Goal: Task Accomplishment & Management: Use online tool/utility

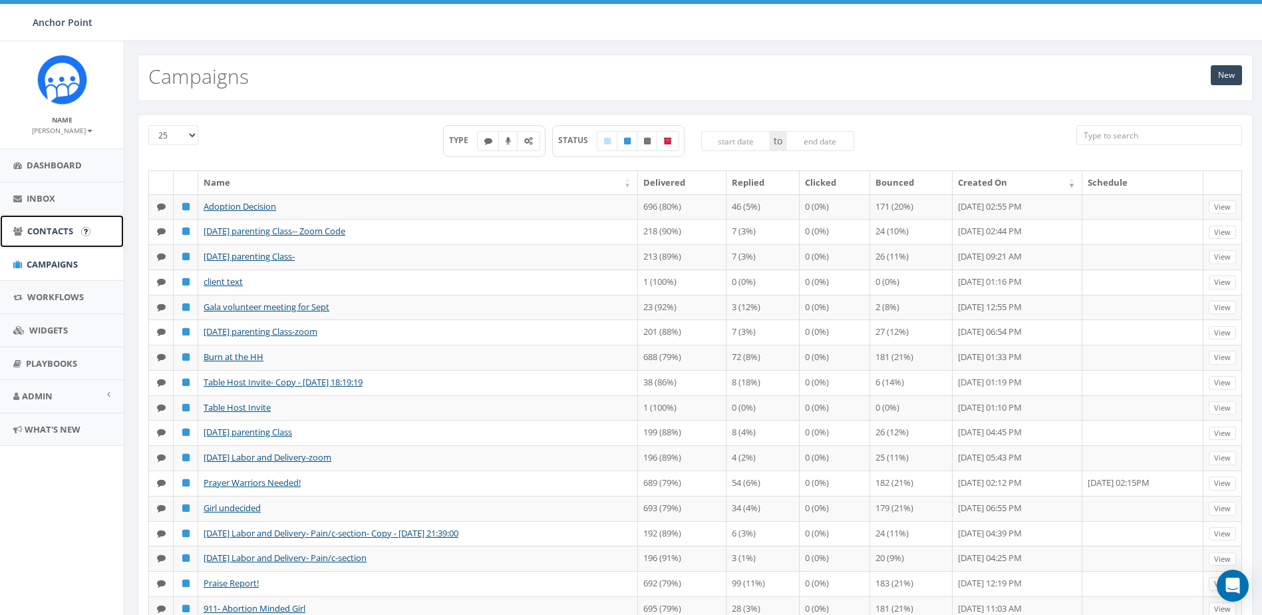
click at [51, 227] on span "Contacts" at bounding box center [50, 231] width 46 height 12
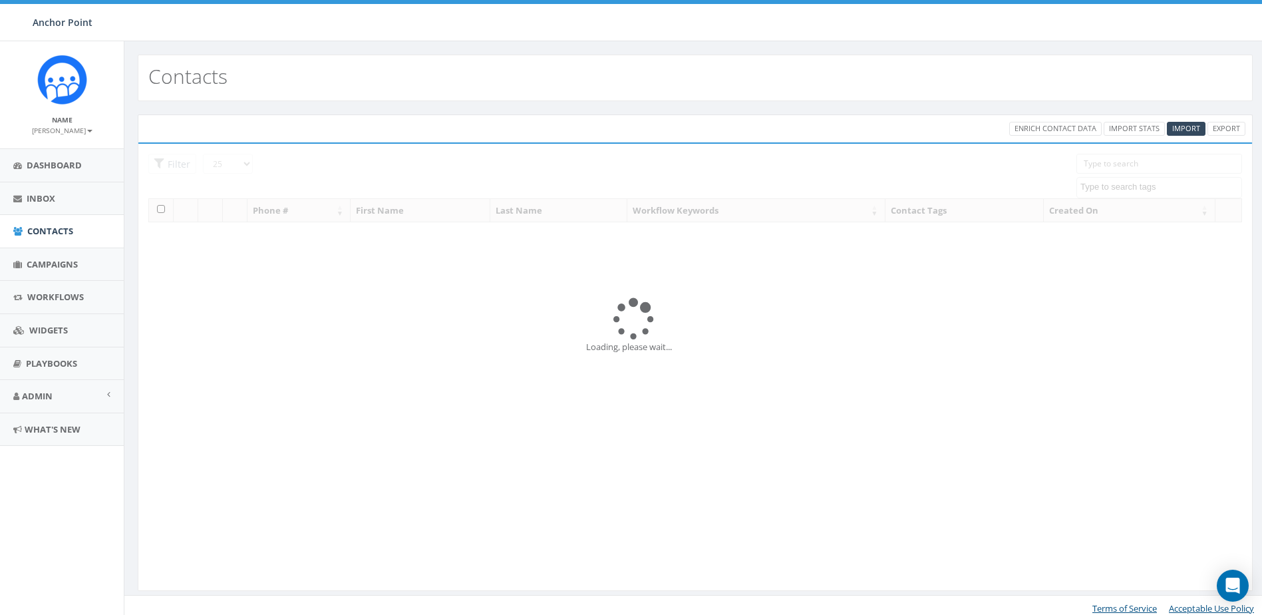
select select
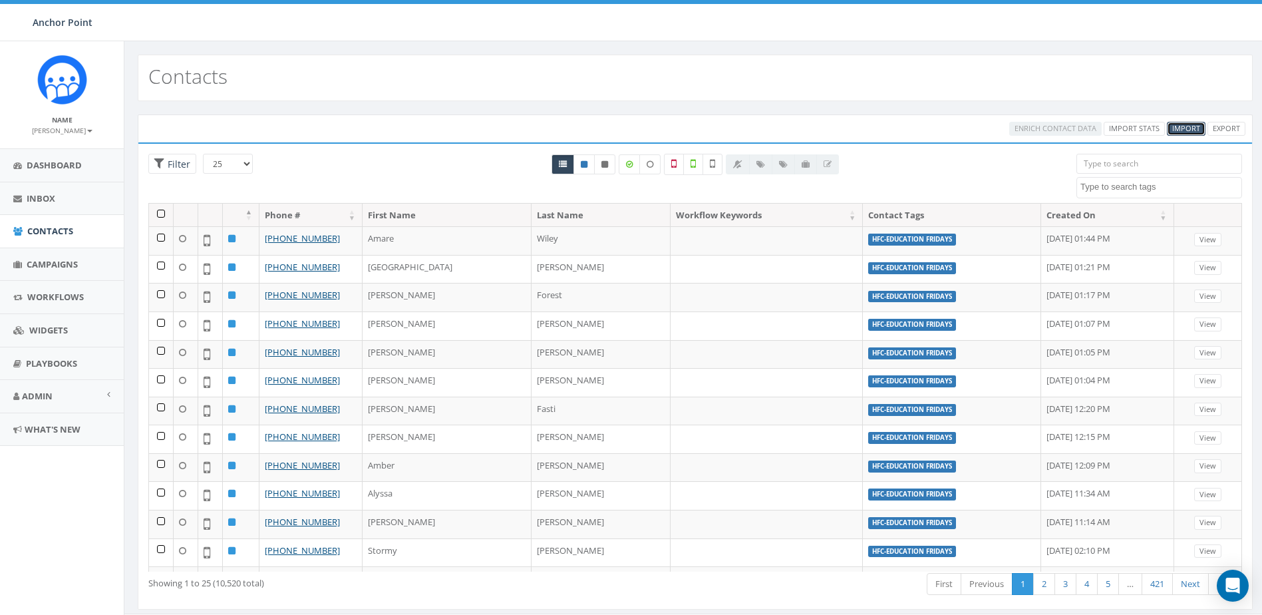
click at [1192, 127] on span "Import" at bounding box center [1186, 128] width 28 height 10
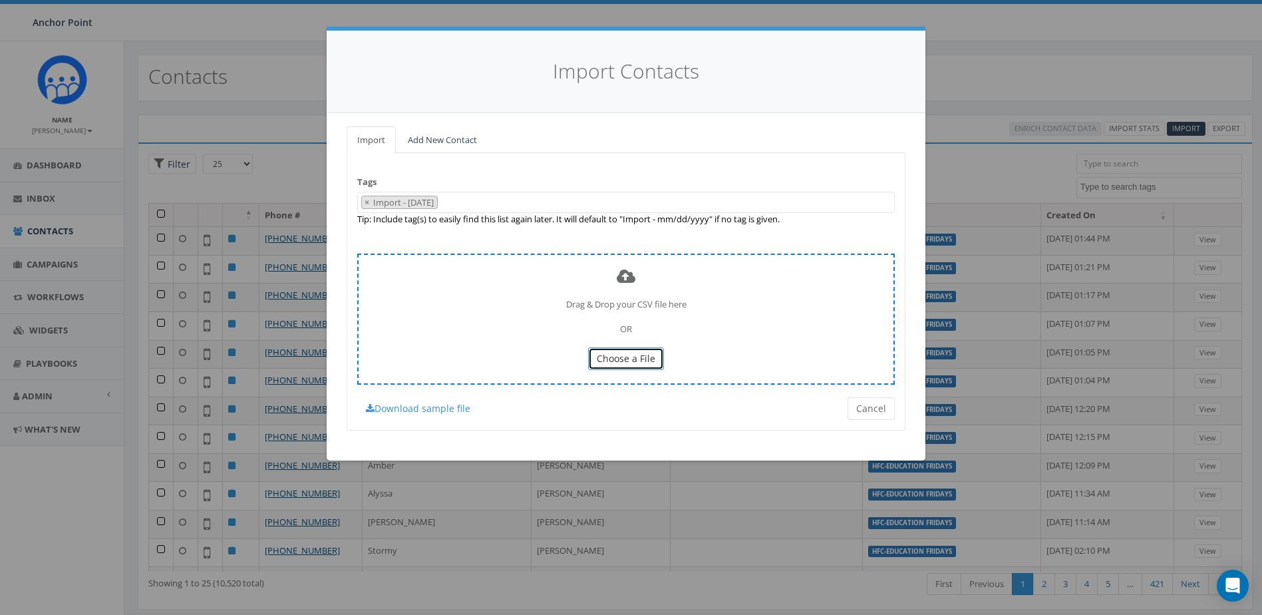
click at [639, 359] on span "Choose a File" at bounding box center [626, 358] width 59 height 13
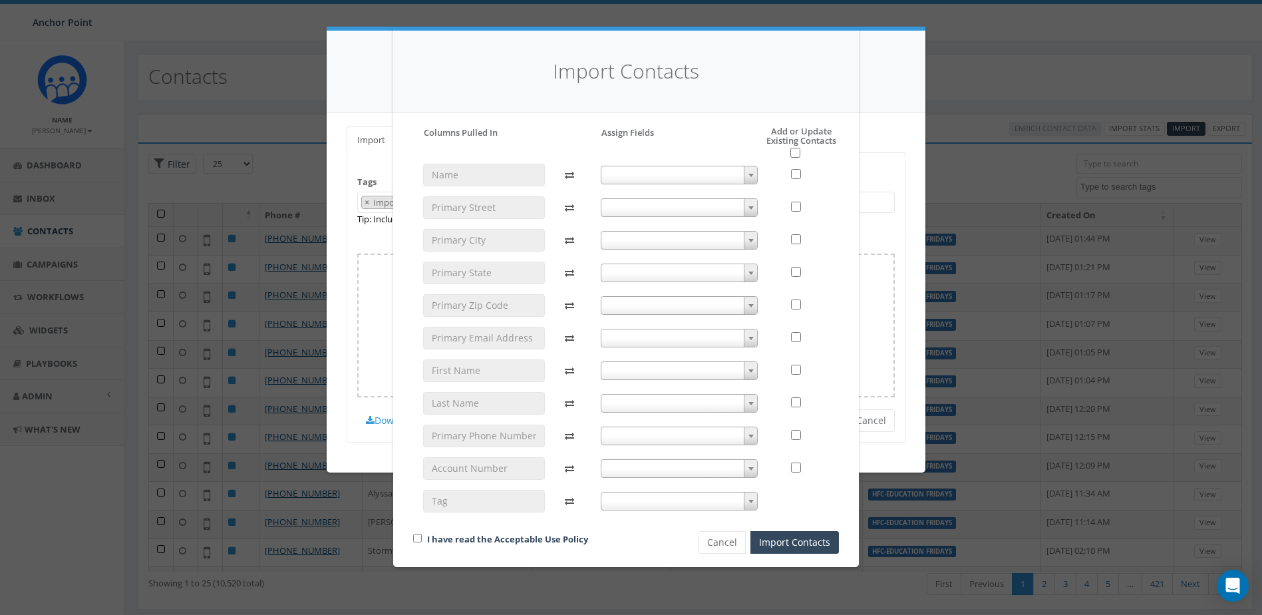
click at [754, 371] on span at bounding box center [750, 370] width 13 height 17
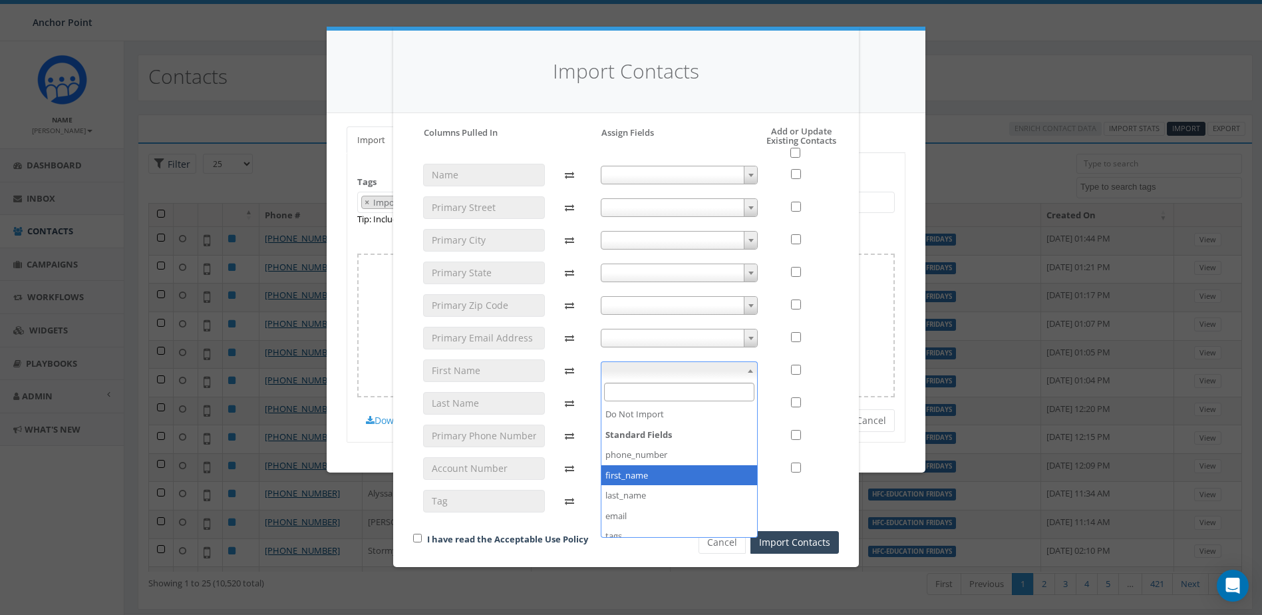
select select "first_name"
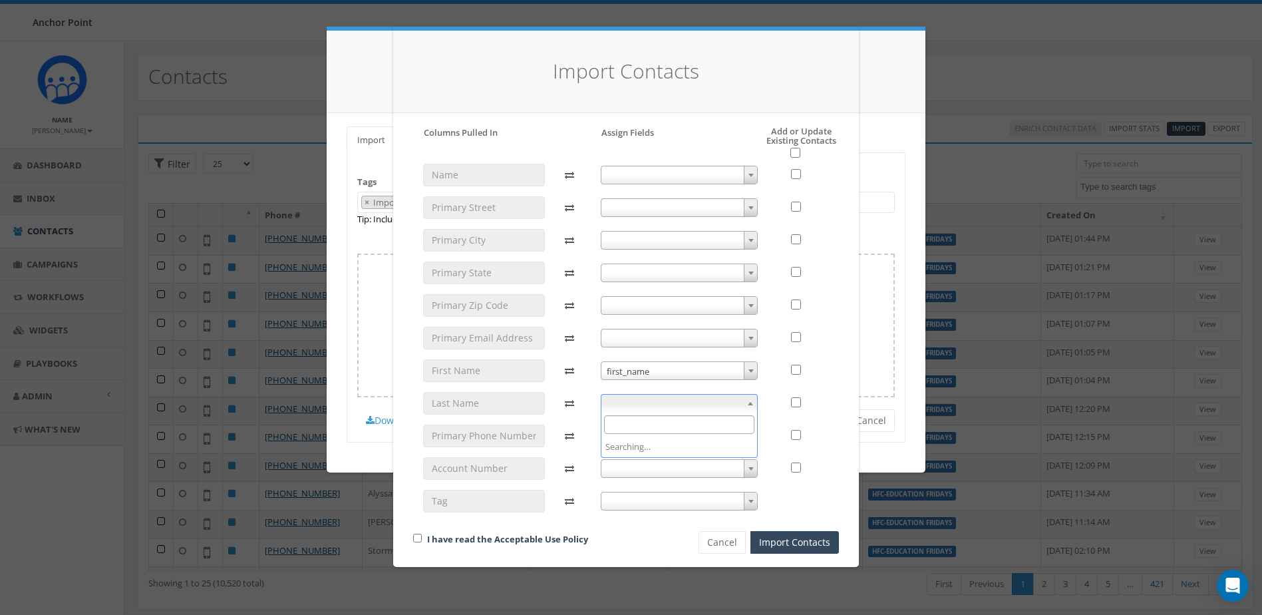
click at [750, 404] on b at bounding box center [750, 403] width 5 height 3
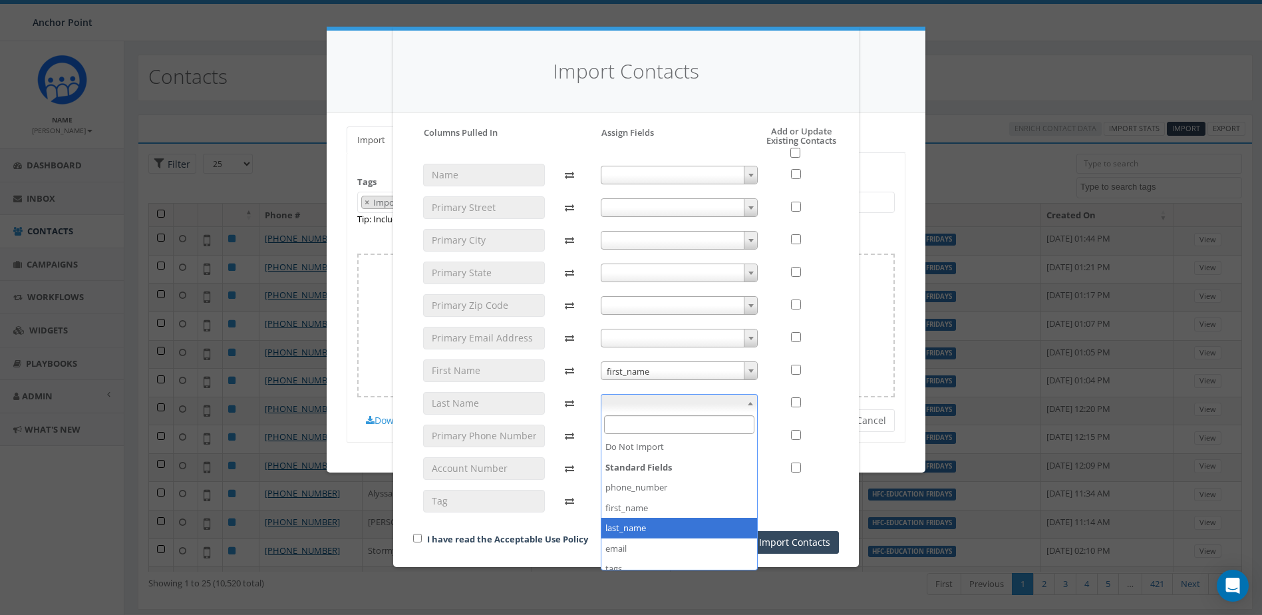
select select "last_name"
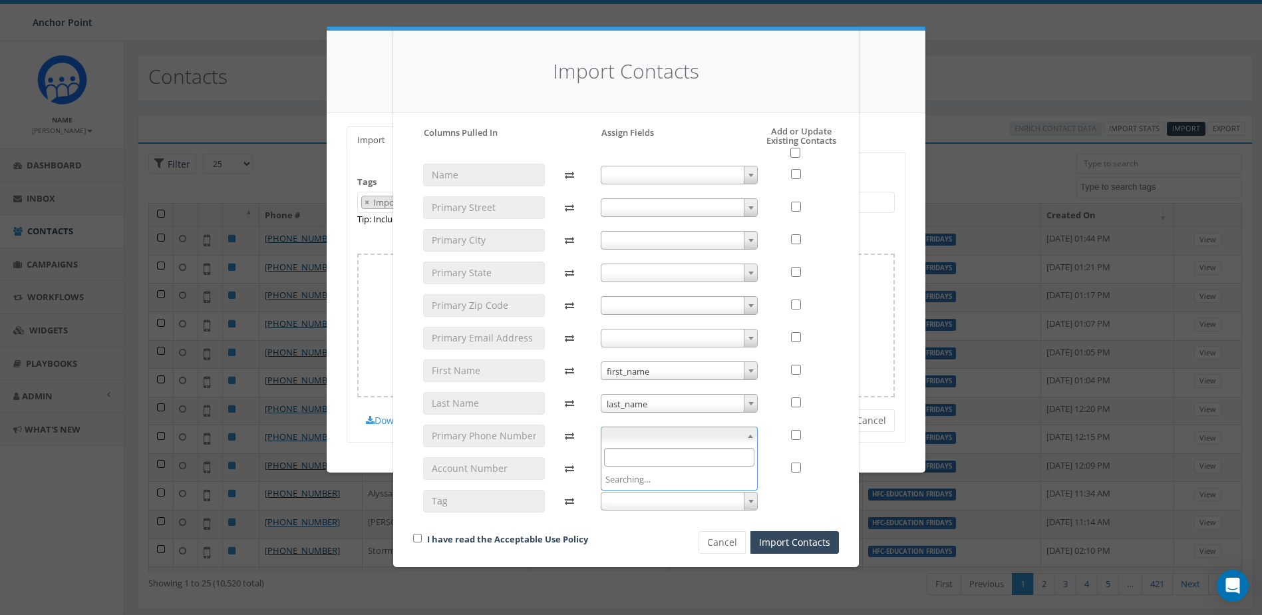
click at [750, 432] on span at bounding box center [750, 435] width 13 height 17
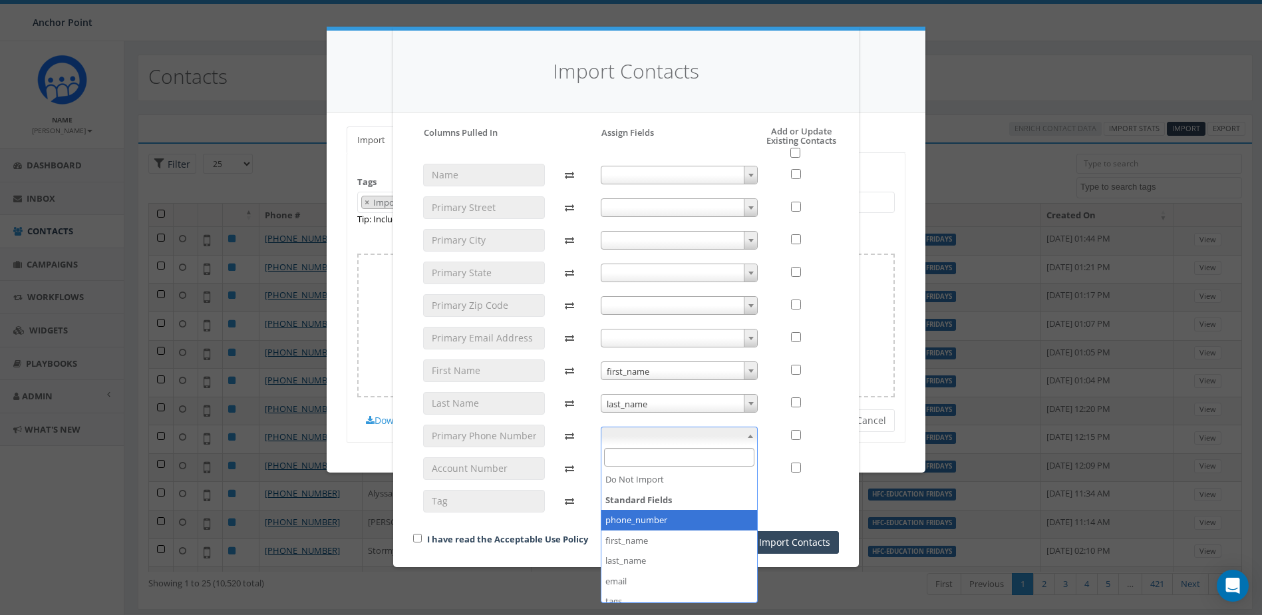
select select "phone_number"
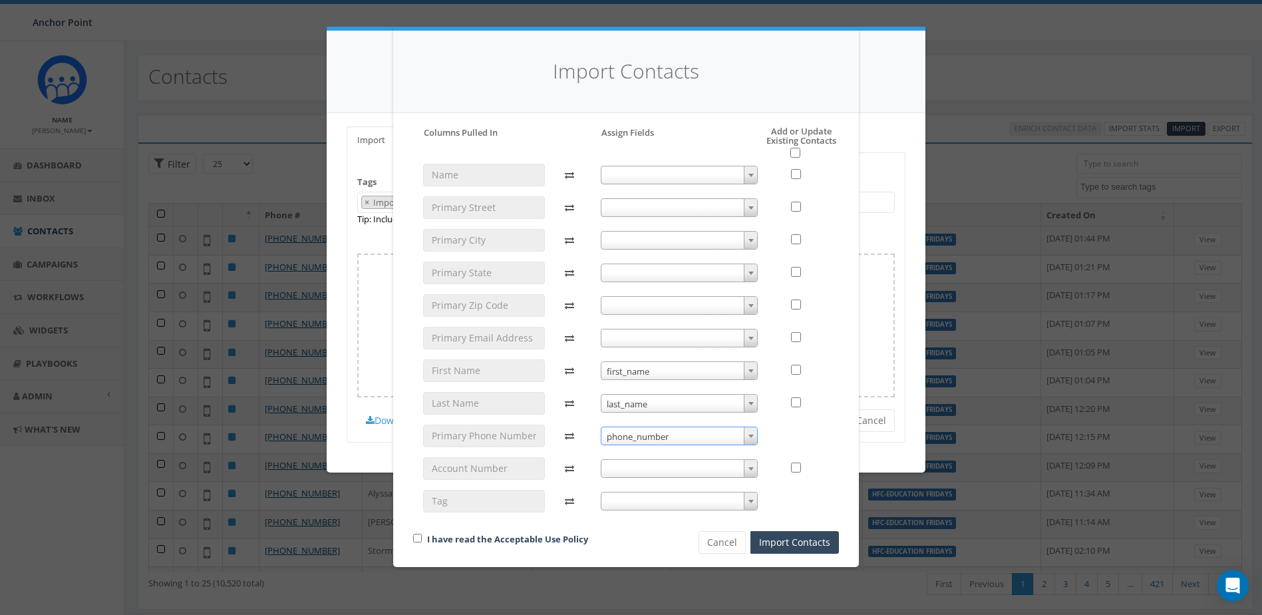
scroll to position [25, 0]
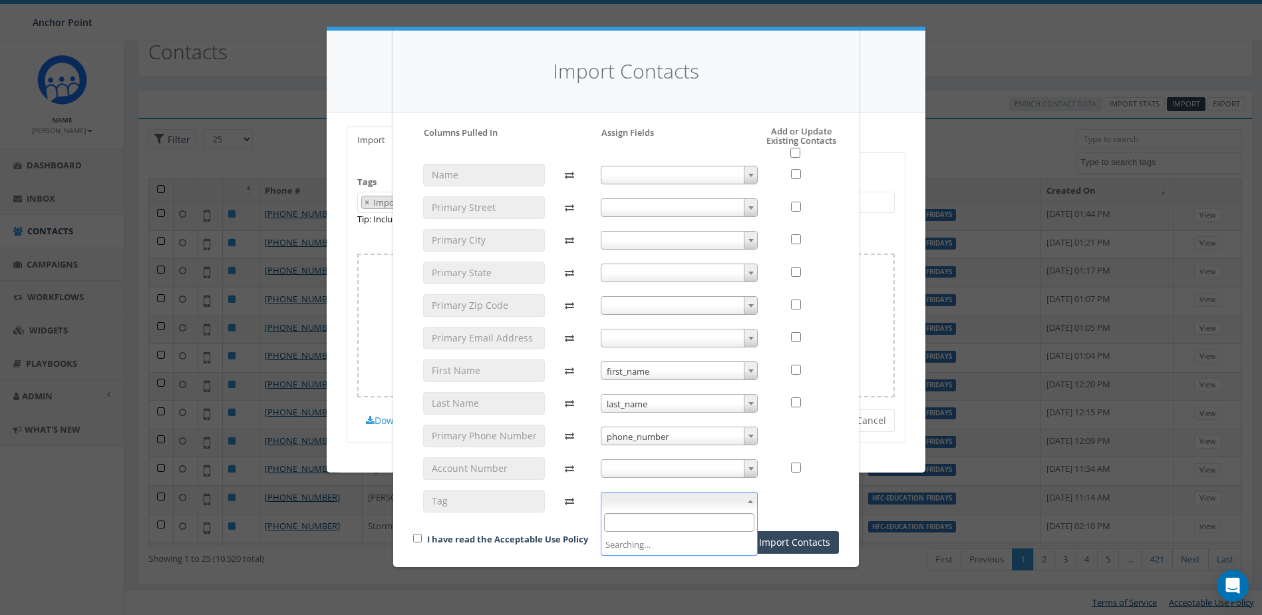
click at [756, 500] on span at bounding box center [750, 500] width 13 height 17
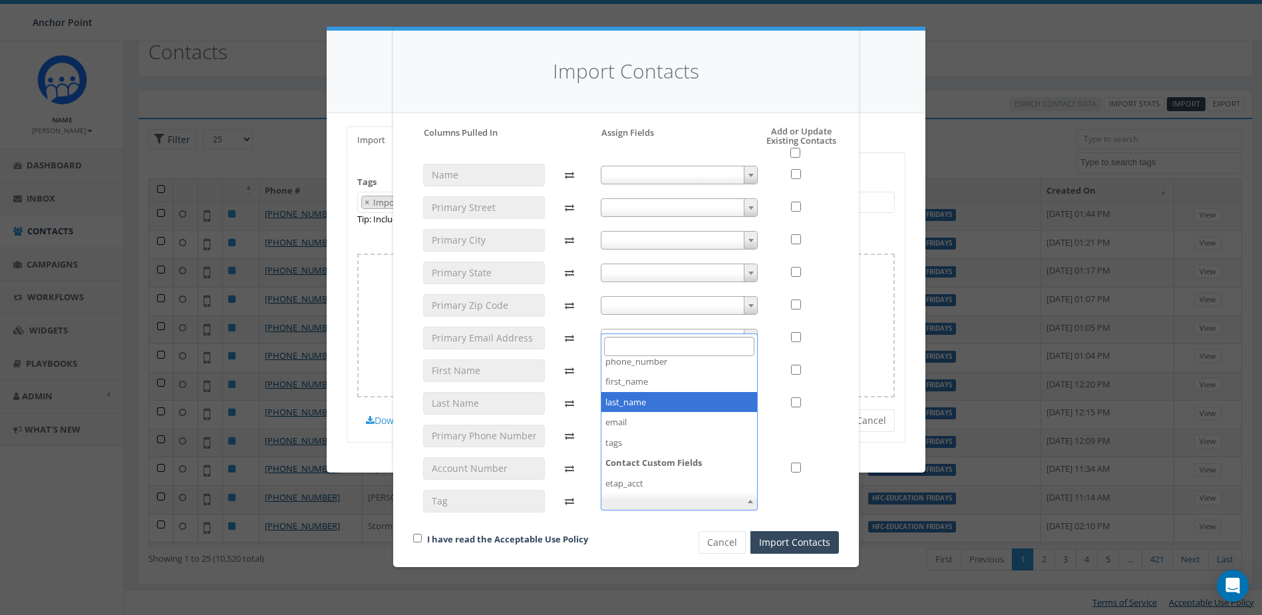
scroll to position [67, 0]
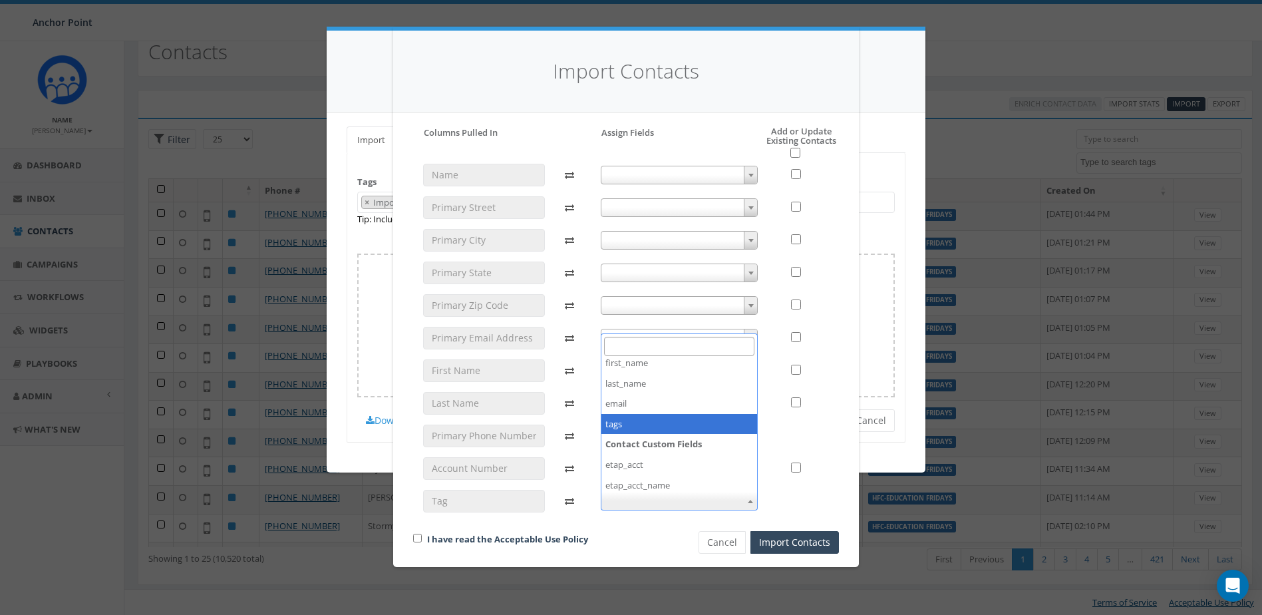
select select "tags"
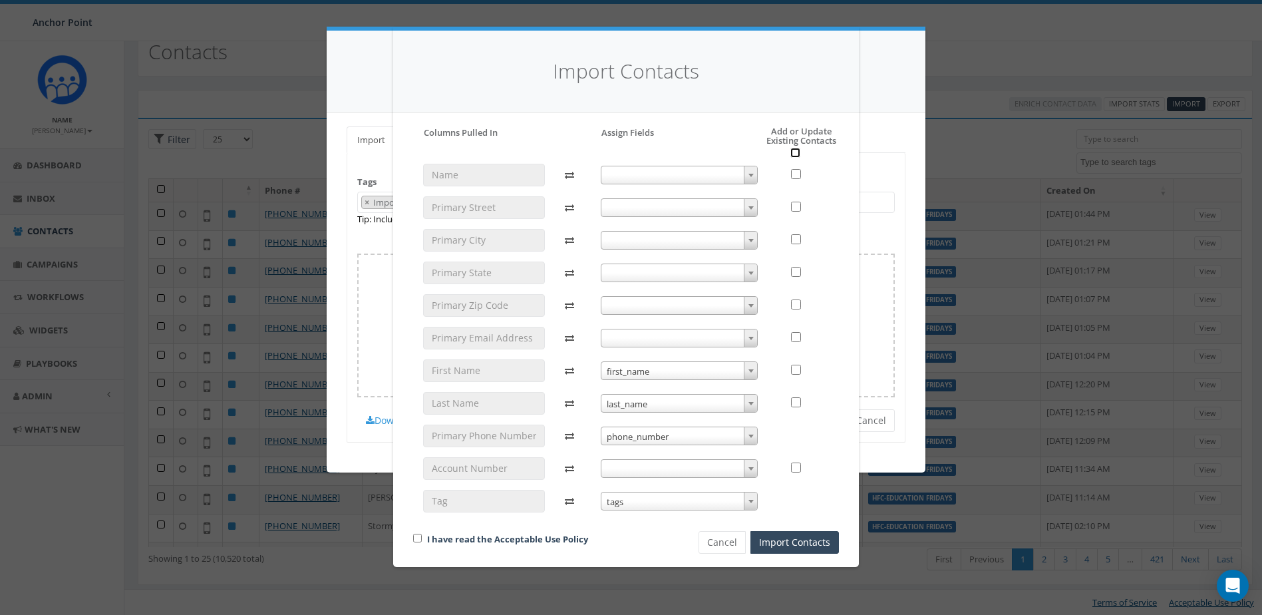
click at [794, 153] on input "checkbox" at bounding box center [795, 153] width 10 height 10
checkbox input "true"
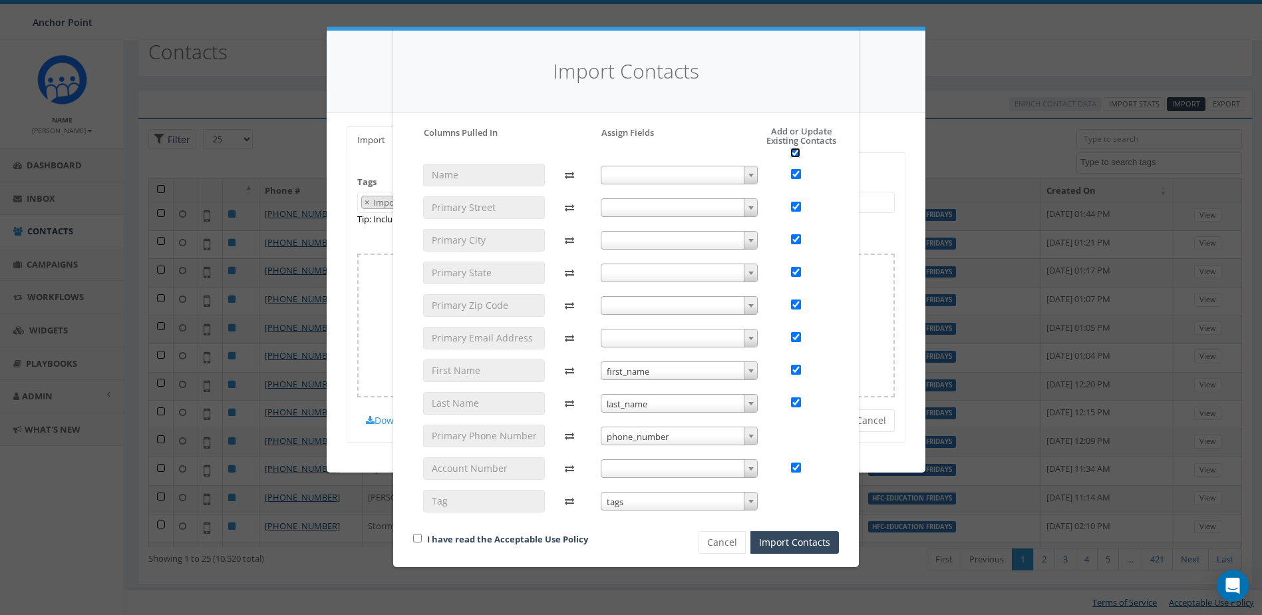
checkbox input "true"
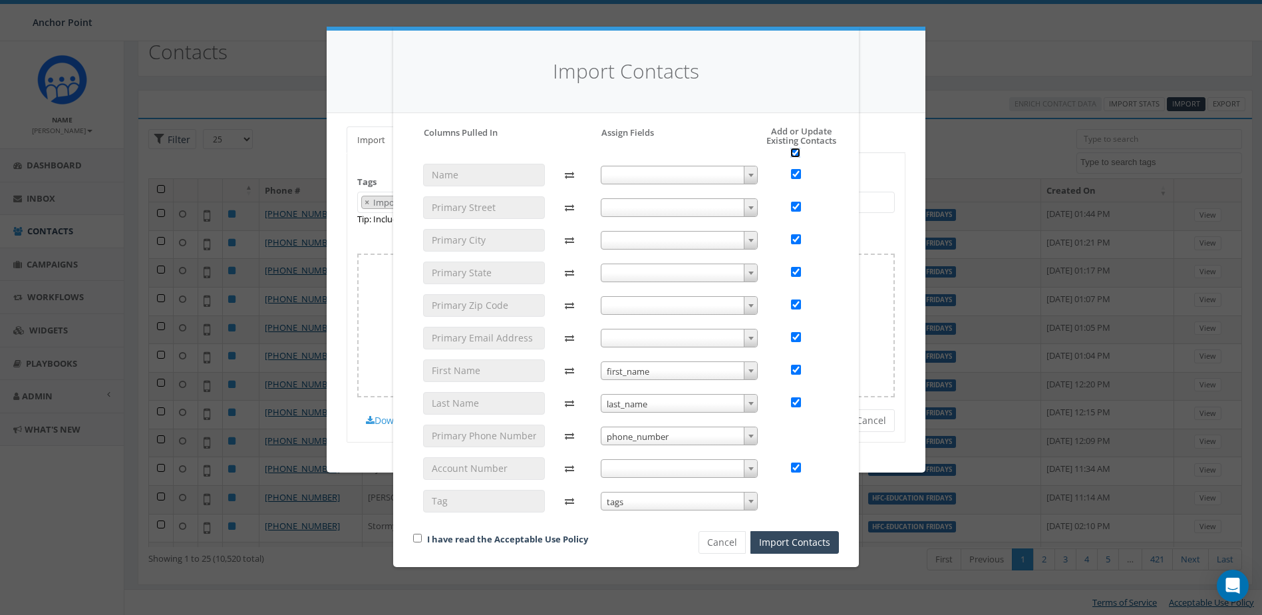
checkbox input "true"
click at [796, 177] on input "checkbox" at bounding box center [796, 174] width 10 height 10
checkbox input "false"
click at [795, 204] on input "checkbox" at bounding box center [796, 207] width 10 height 10
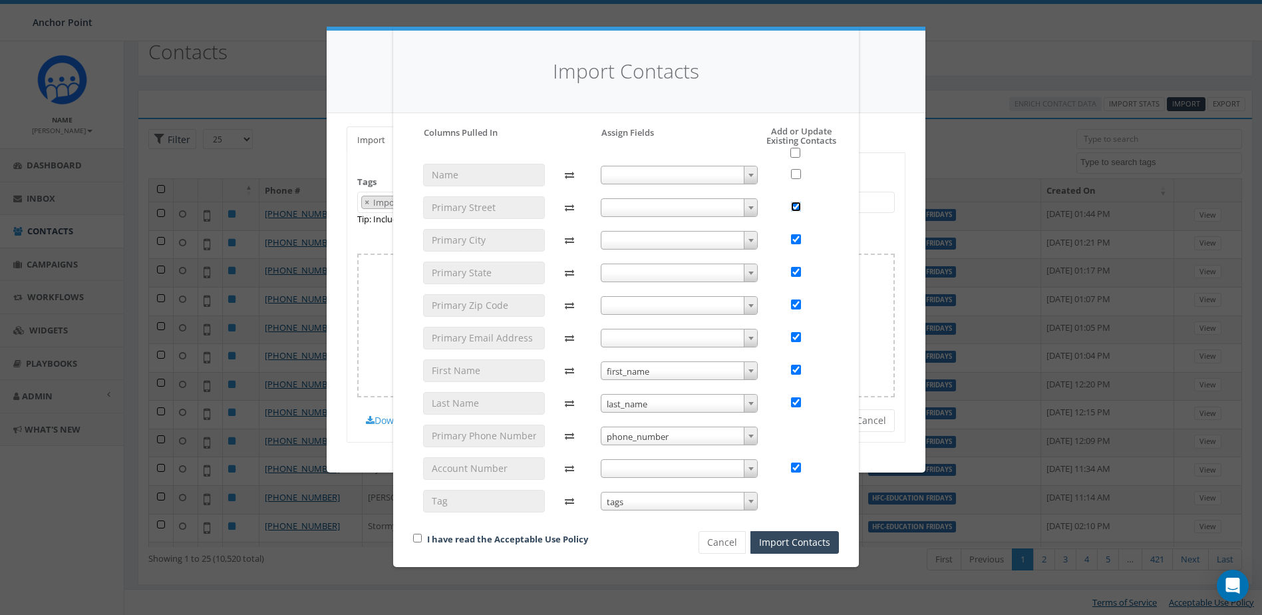
checkbox input "false"
click at [794, 239] on input "checkbox" at bounding box center [796, 239] width 10 height 10
checkbox input "false"
click at [797, 273] on input "checkbox" at bounding box center [796, 272] width 10 height 10
checkbox input "false"
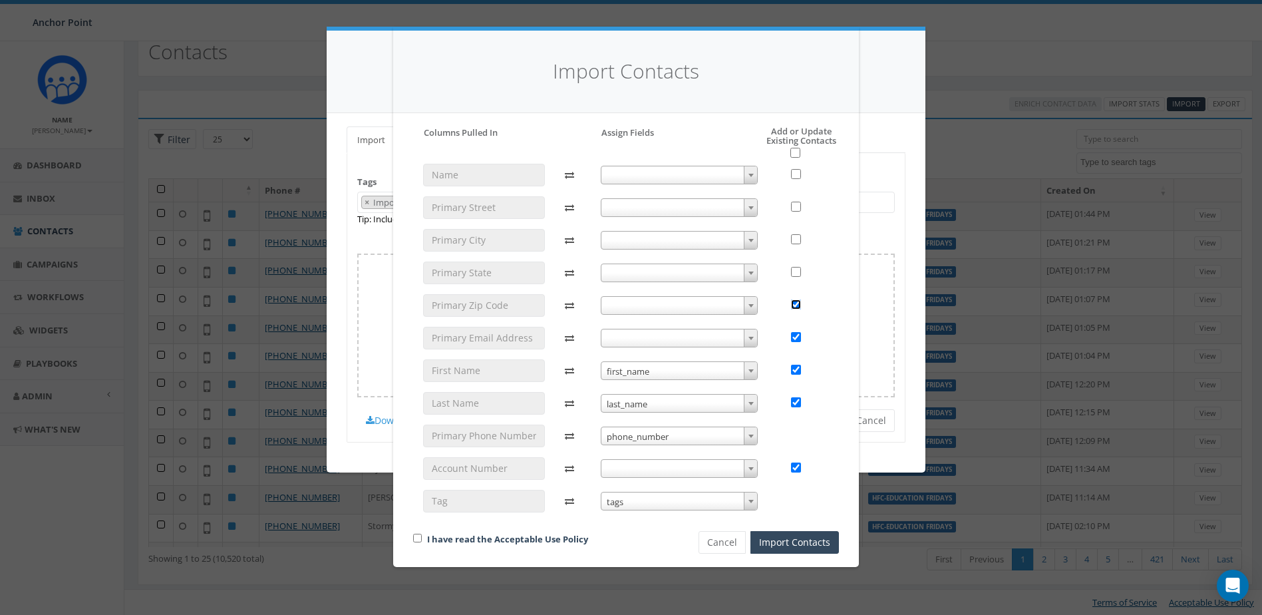
click at [797, 307] on input "checkbox" at bounding box center [796, 304] width 10 height 10
checkbox input "false"
click at [794, 337] on input "checkbox" at bounding box center [796, 337] width 10 height 10
checkbox input "false"
click at [796, 154] on input "checkbox" at bounding box center [795, 153] width 10 height 10
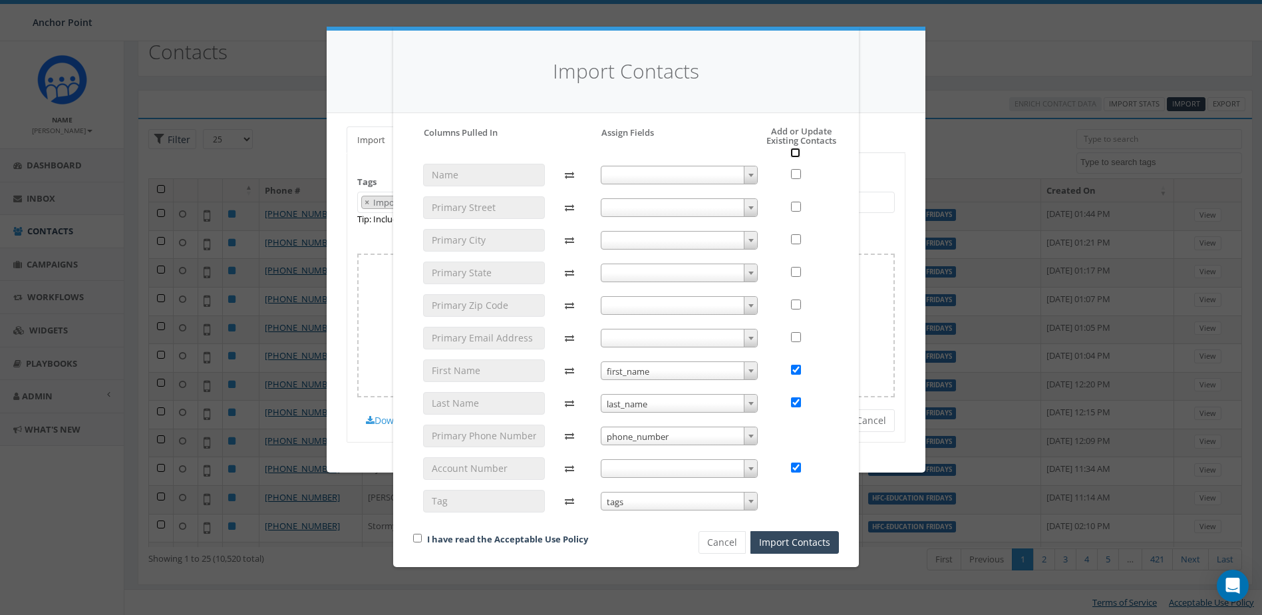
checkbox input "true"
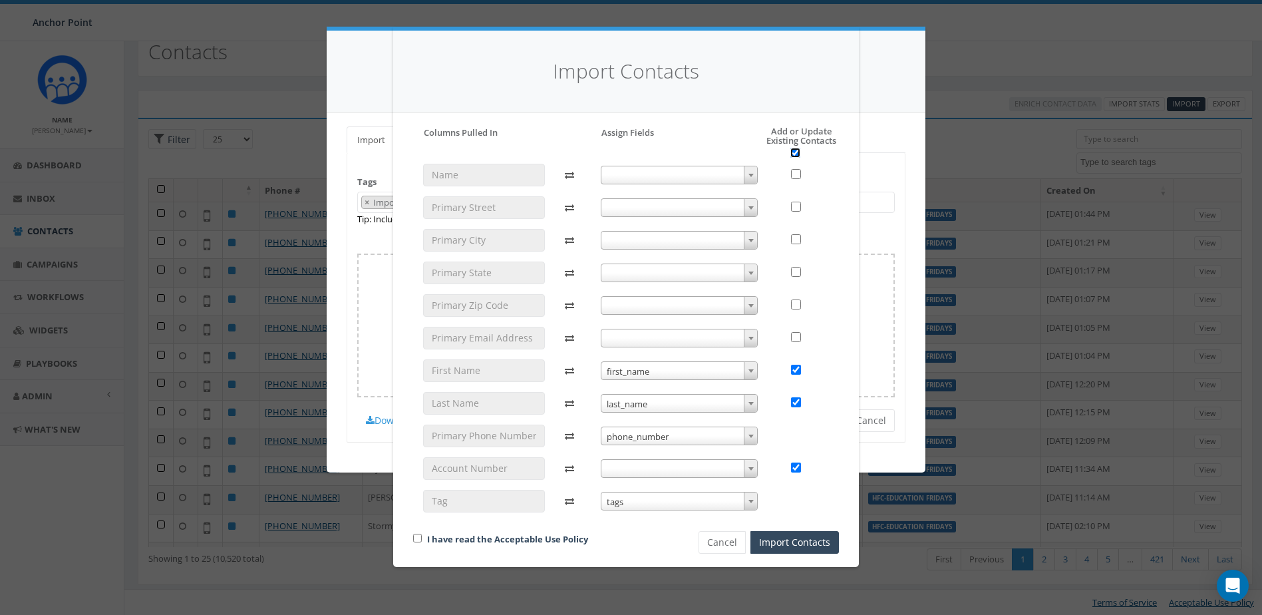
checkbox input "true"
click at [420, 536] on input "checkbox" at bounding box center [417, 538] width 9 height 9
checkbox input "true"
click at [777, 534] on button "Import Contacts" at bounding box center [794, 542] width 88 height 23
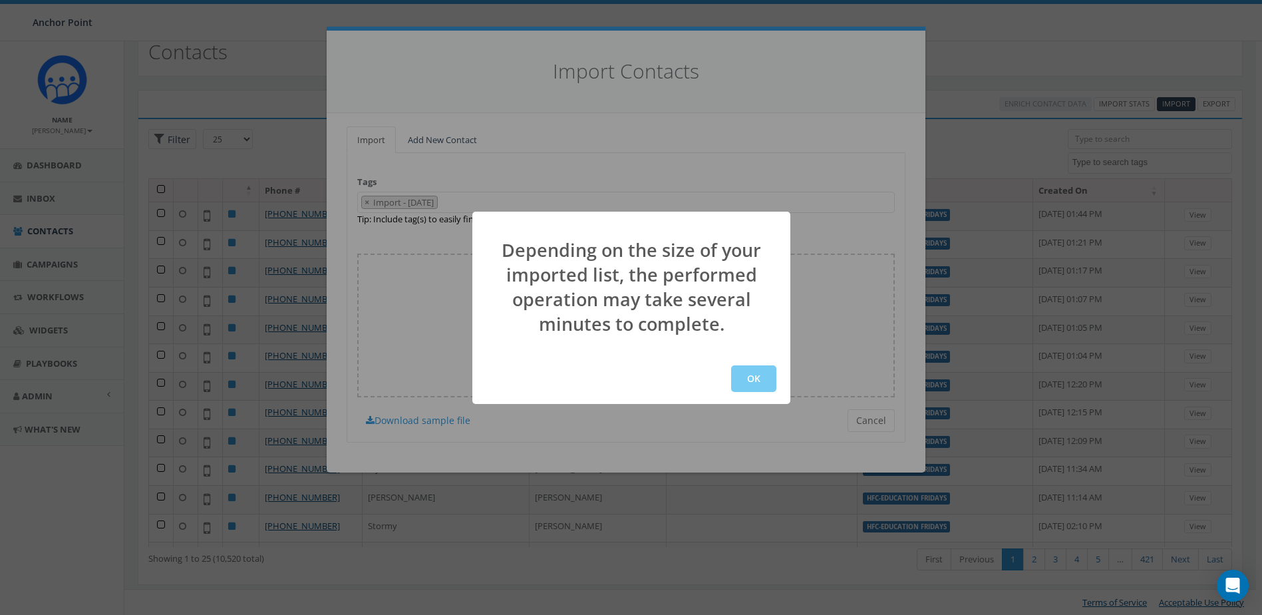
click at [755, 374] on button "OK" at bounding box center [753, 378] width 45 height 27
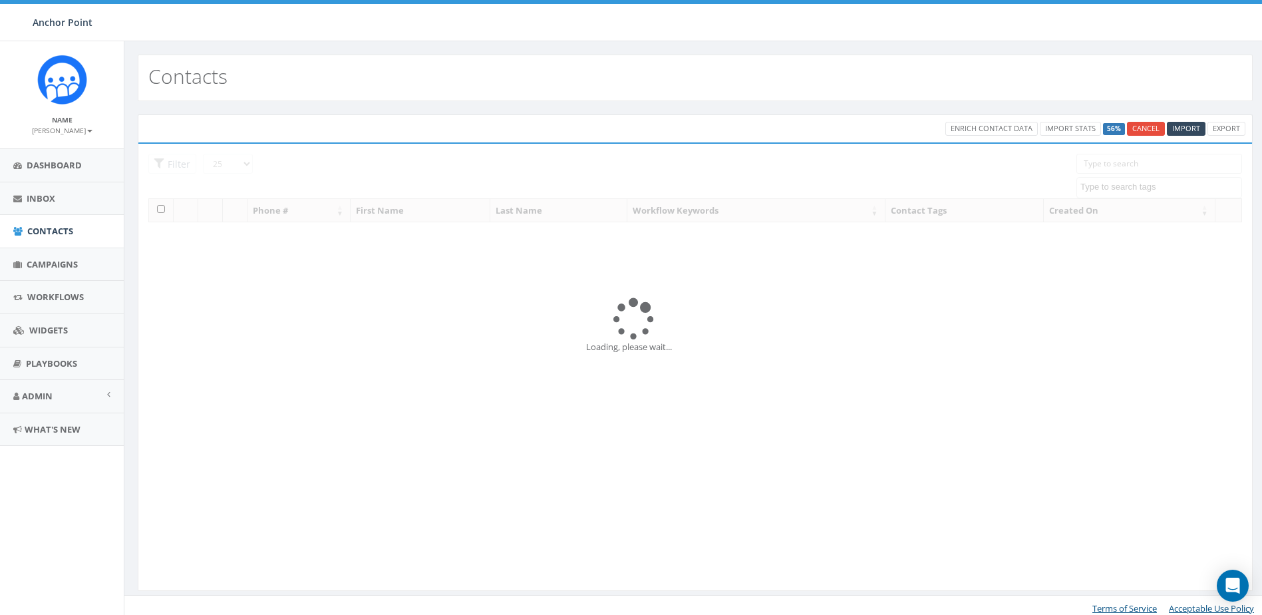
select select
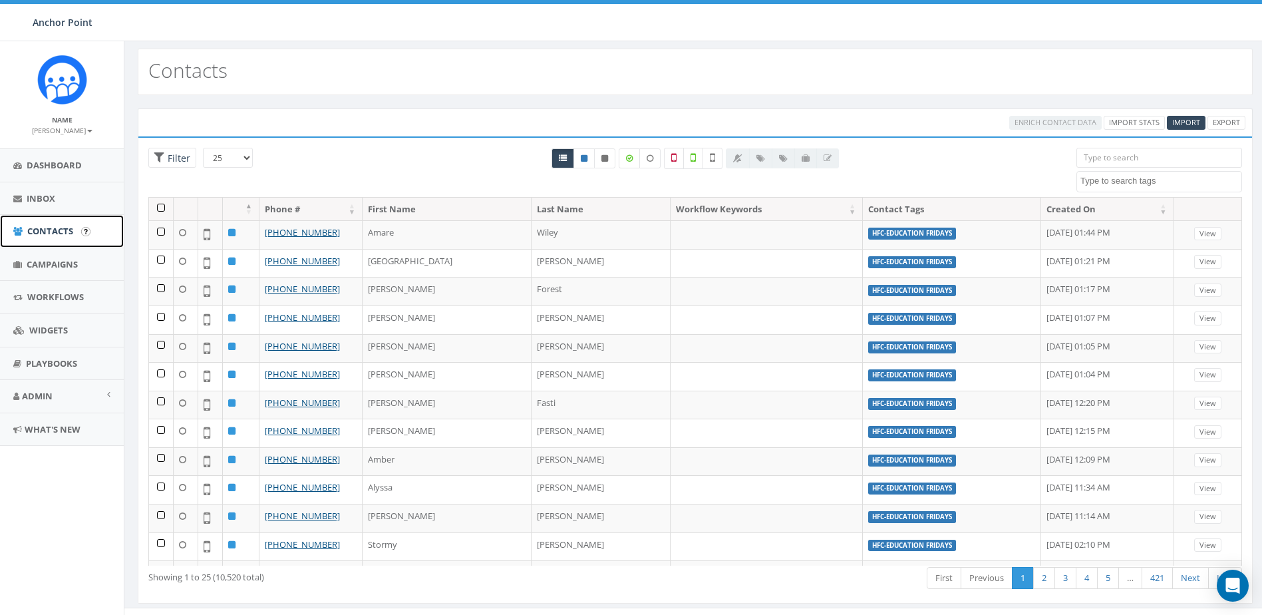
click at [48, 232] on span "Contacts" at bounding box center [50, 231] width 46 height 12
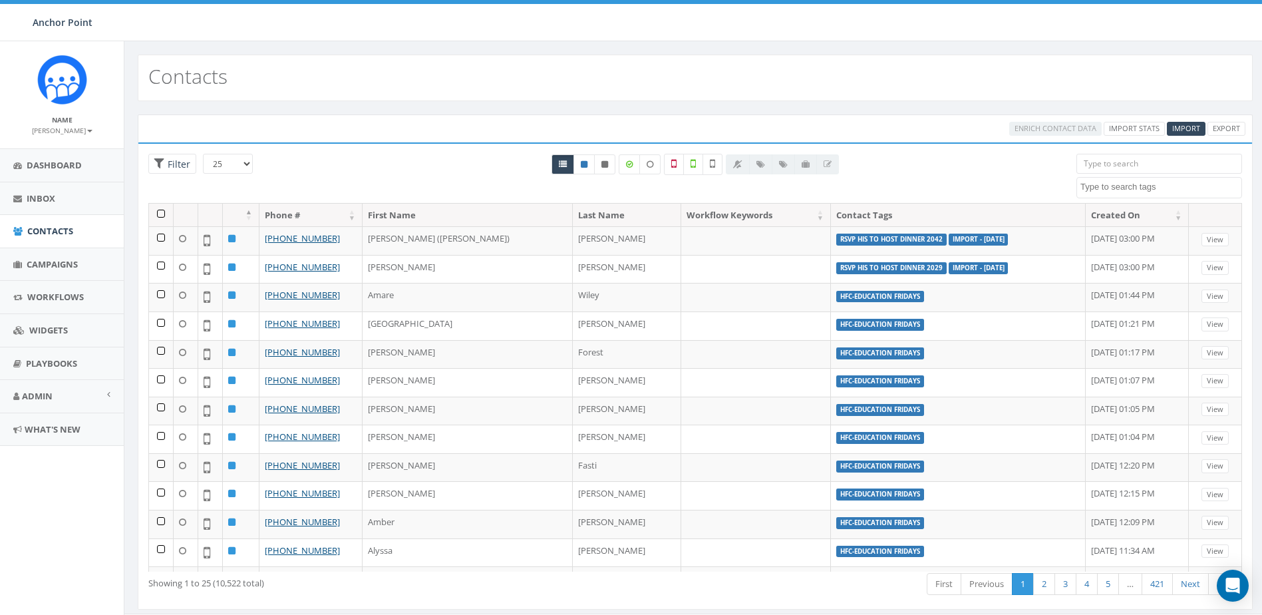
select select
click at [1124, 166] on input "search" at bounding box center [1159, 164] width 166 height 20
click at [1125, 188] on textarea "Search" at bounding box center [1160, 187] width 161 height 12
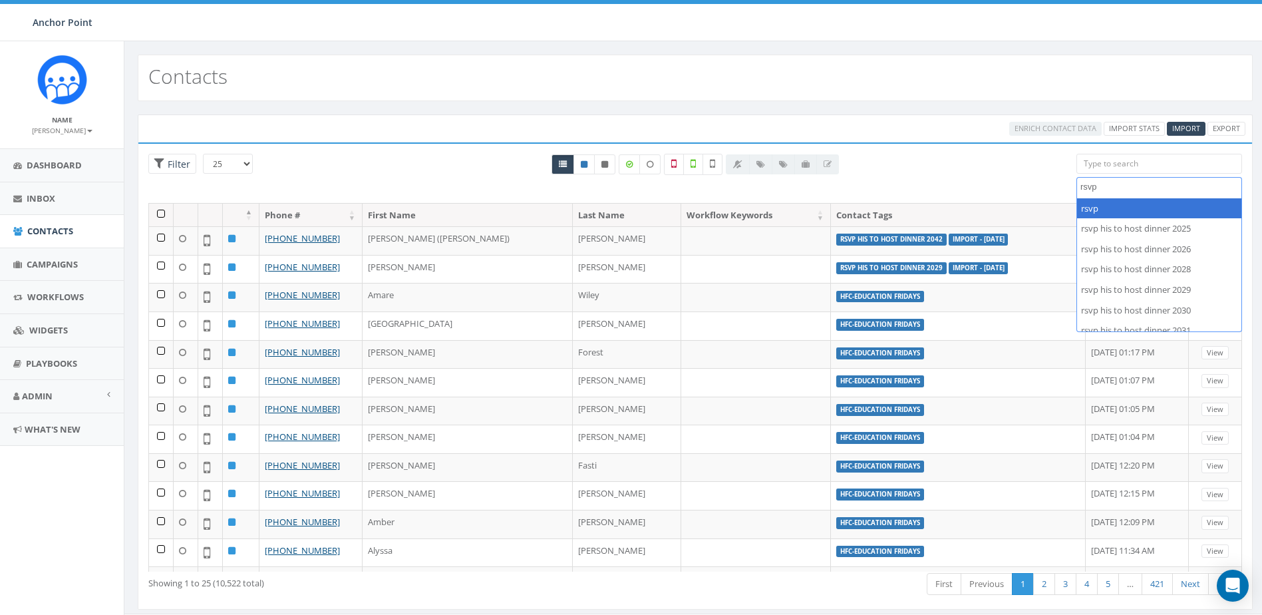
type textarea "rsvp"
click at [49, 231] on span "Contacts" at bounding box center [50, 231] width 46 height 12
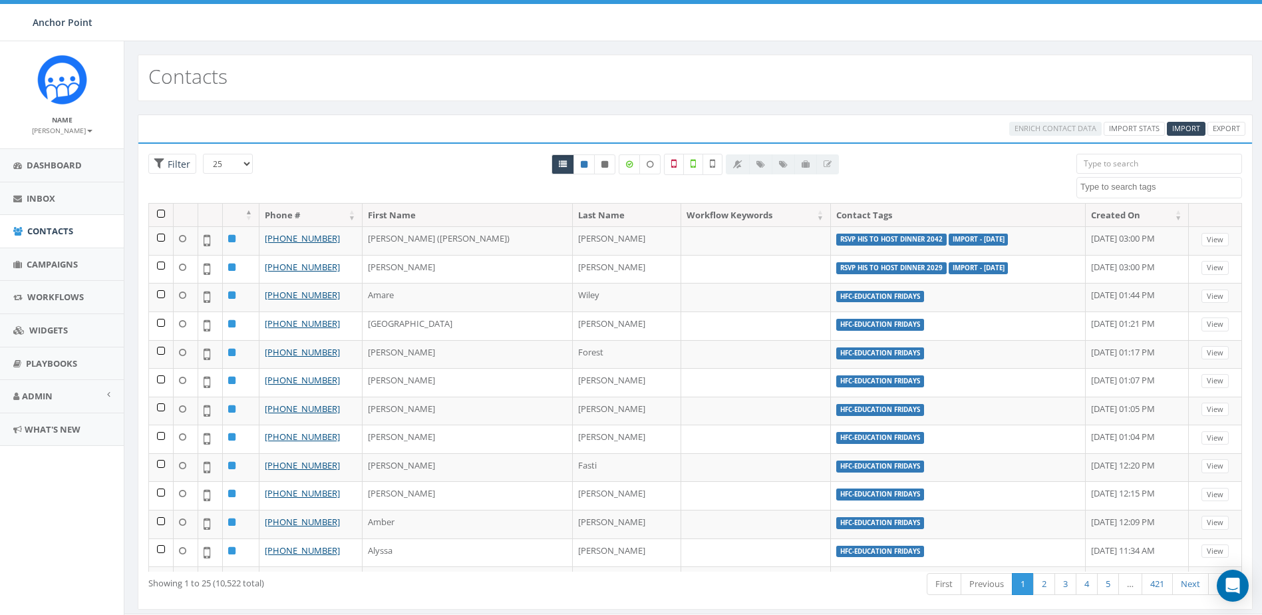
select select
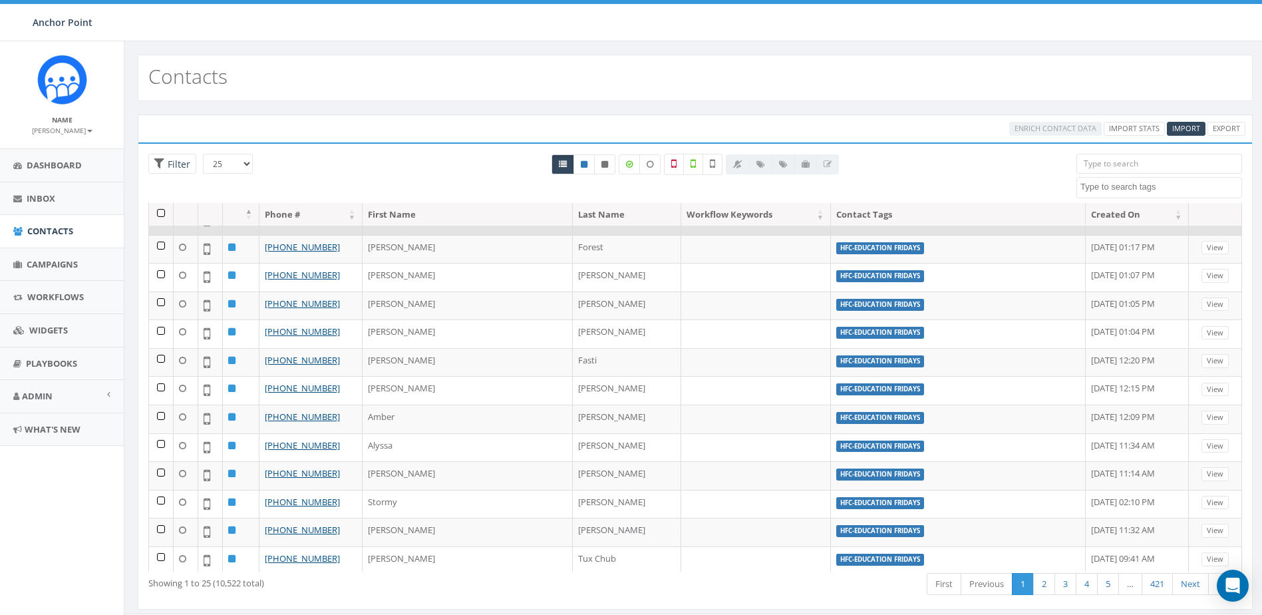
scroll to position [367, 0]
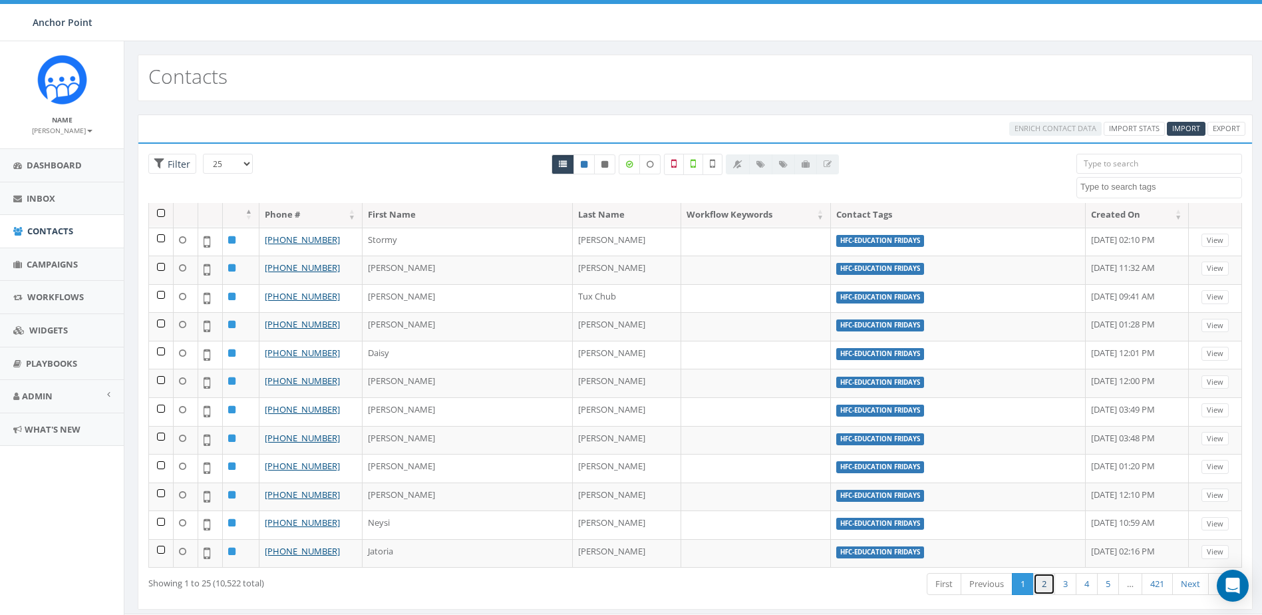
click at [1046, 588] on link "2" at bounding box center [1044, 584] width 22 height 22
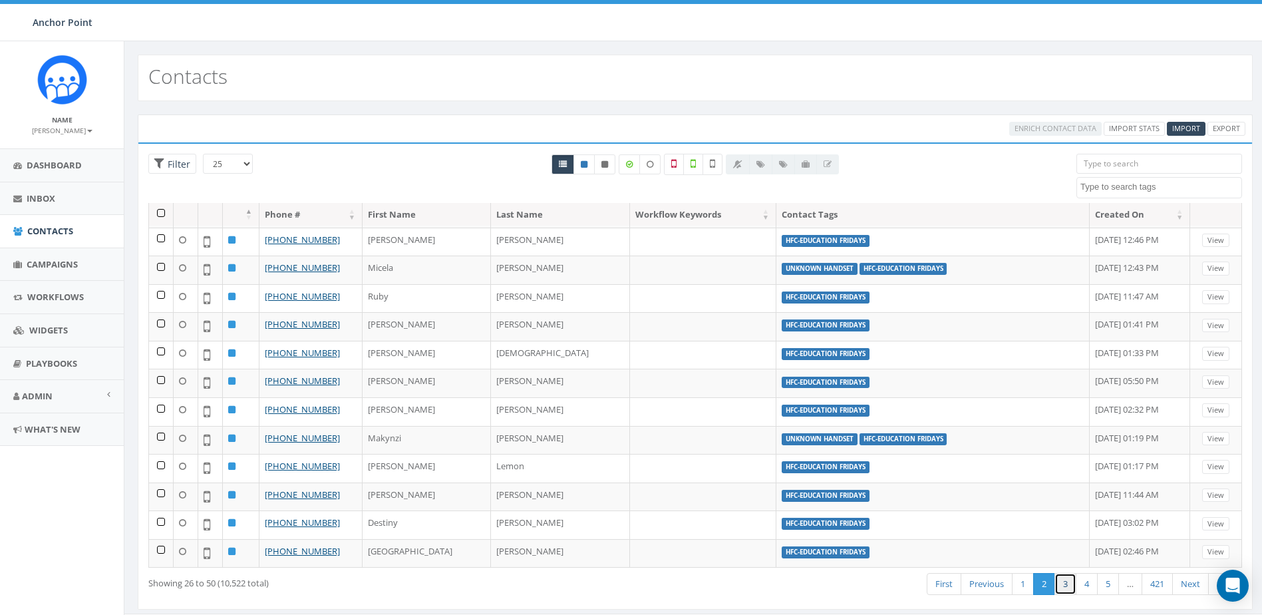
click at [1065, 586] on link "3" at bounding box center [1065, 584] width 22 height 22
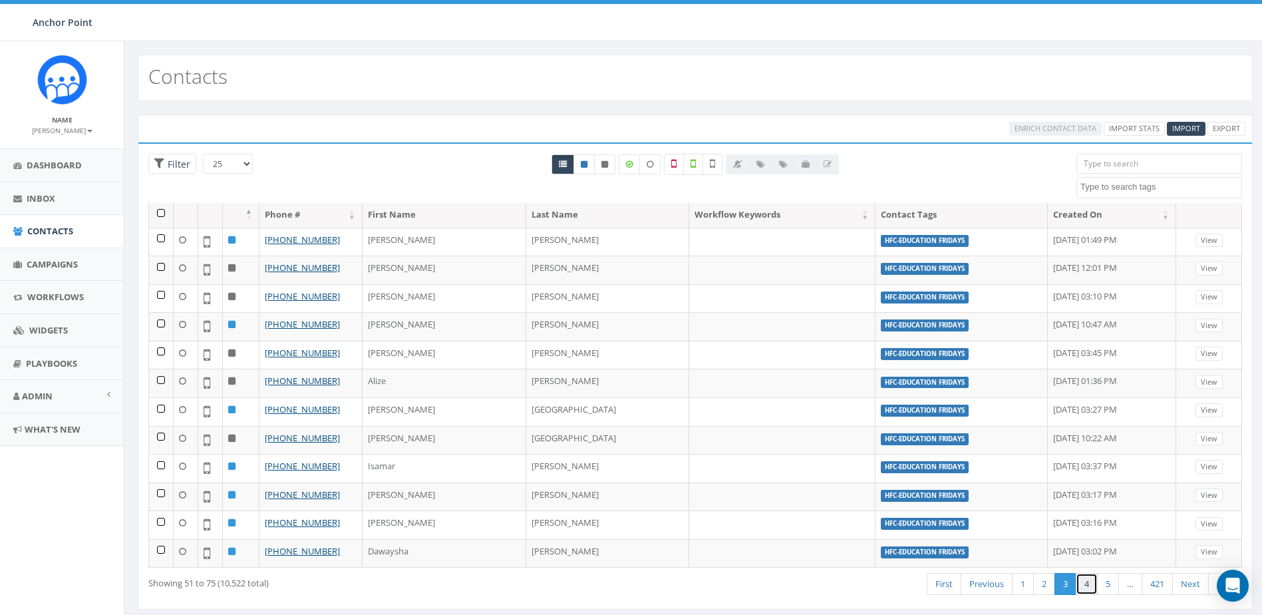
click at [1080, 583] on link "4" at bounding box center [1087, 584] width 22 height 22
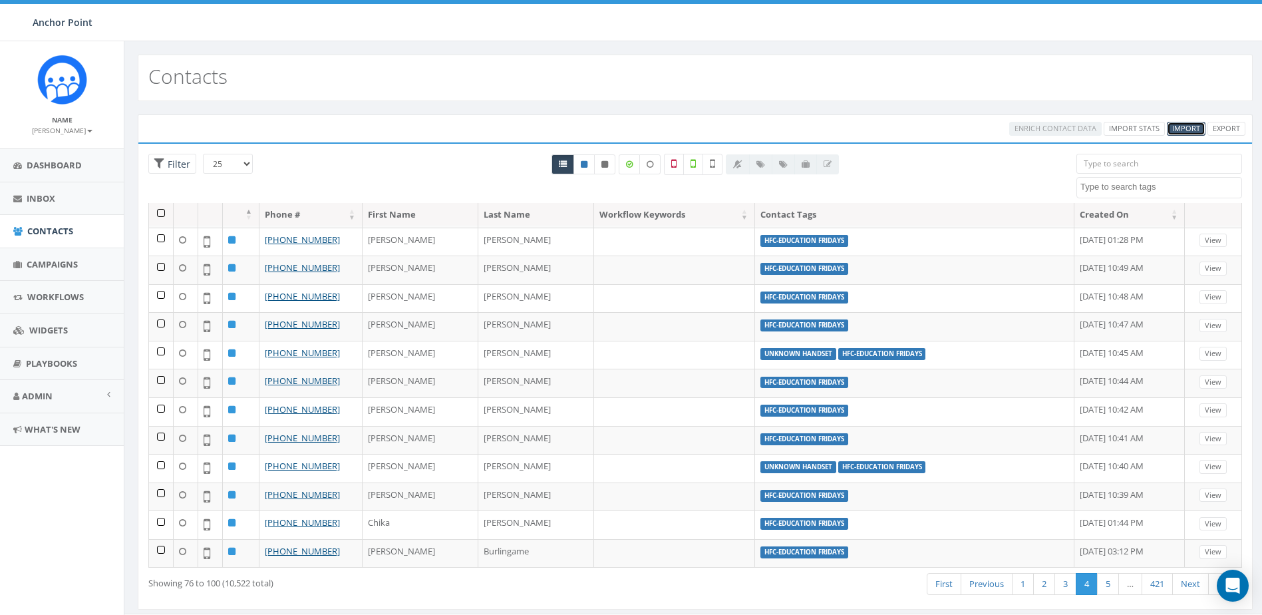
click at [1184, 130] on span "Import" at bounding box center [1186, 128] width 28 height 10
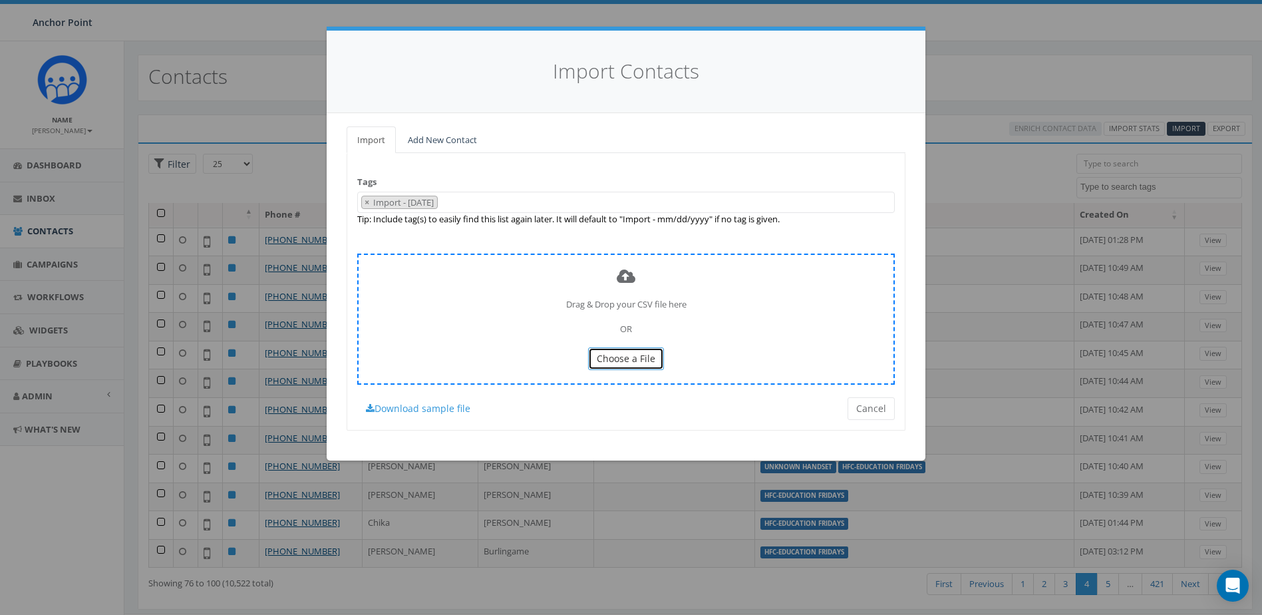
click at [641, 361] on span "Choose a File" at bounding box center [626, 358] width 59 height 13
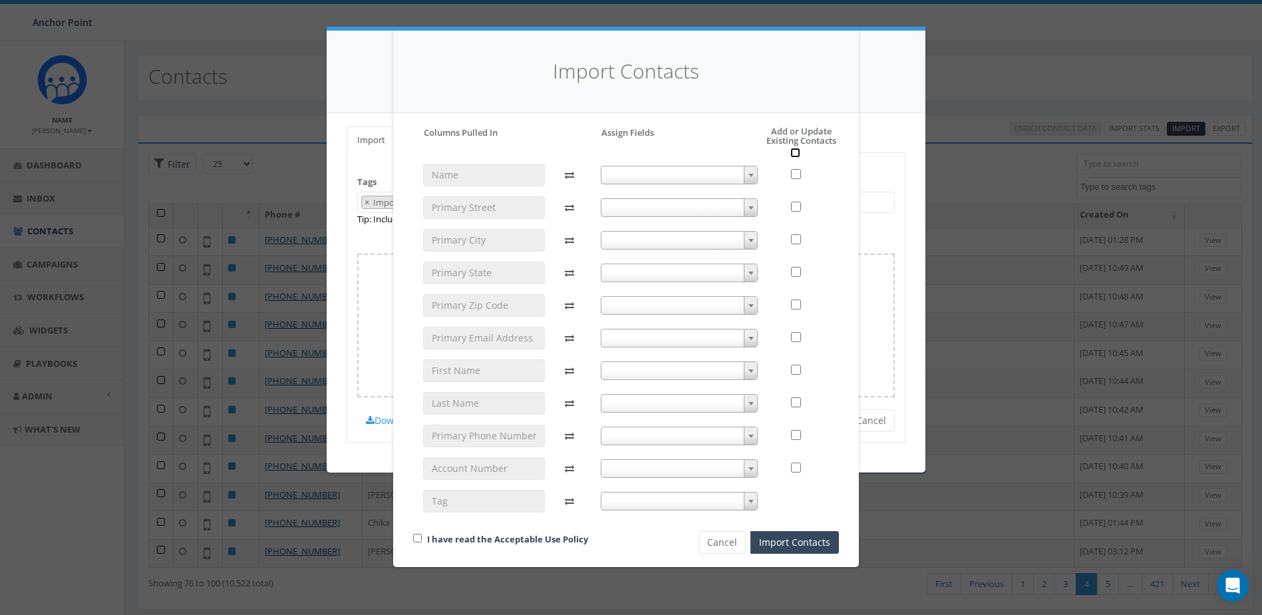
click at [794, 152] on input "checkbox" at bounding box center [795, 153] width 10 height 10
checkbox input "true"
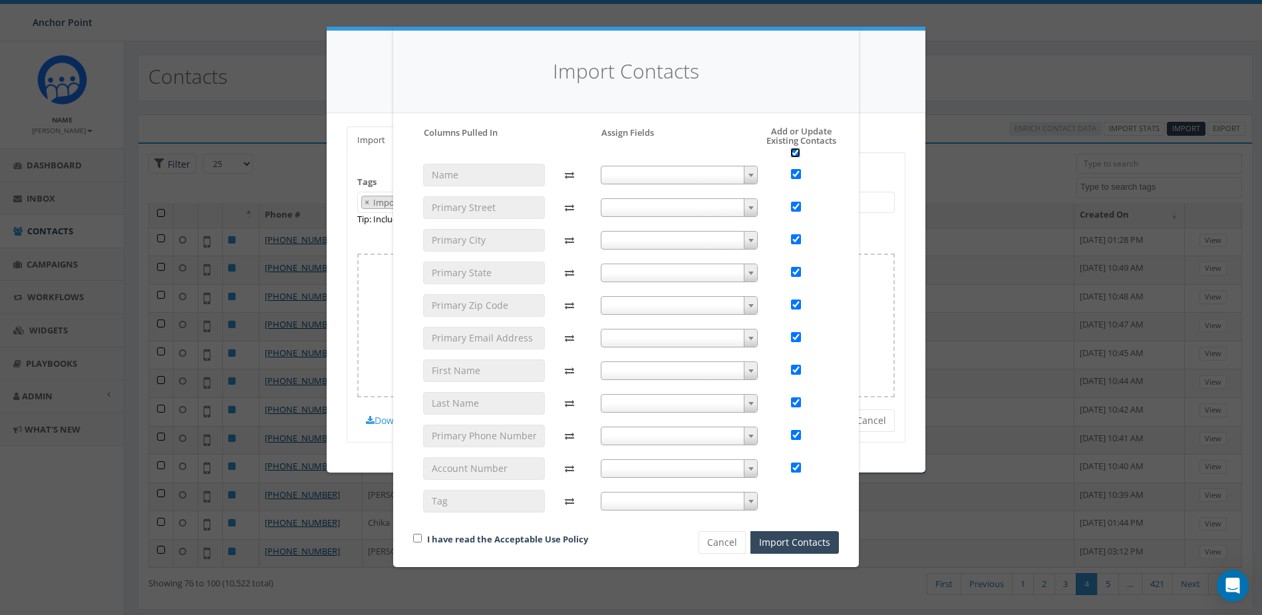
checkbox input "true"
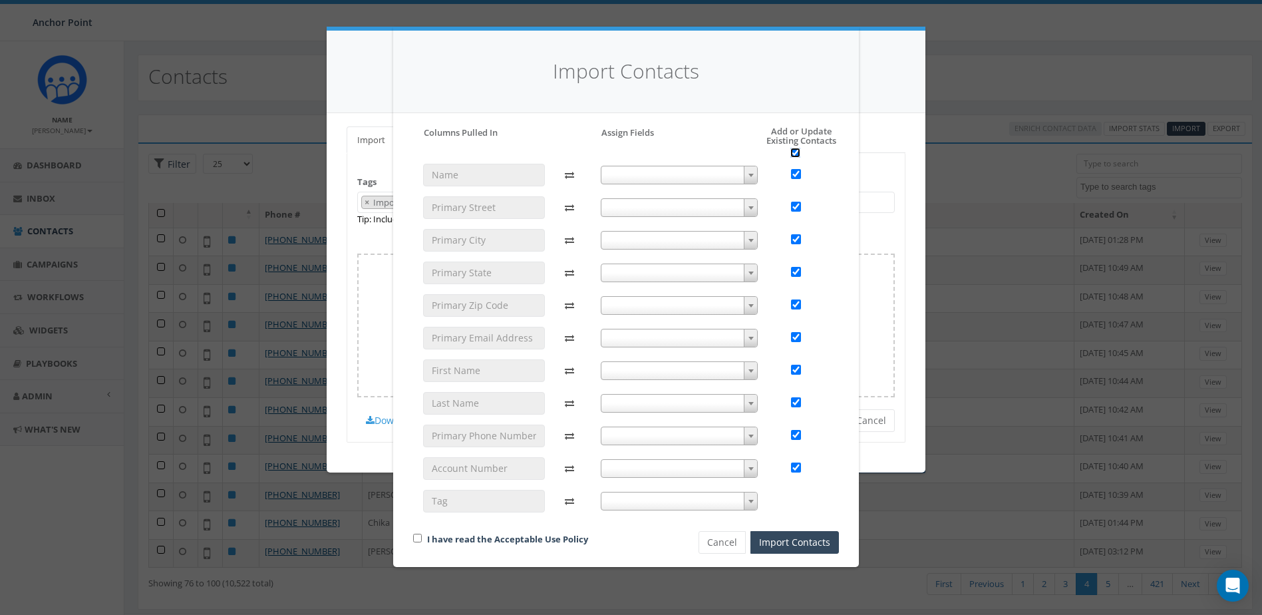
checkbox input "true"
click at [758, 367] on span at bounding box center [680, 370] width 158 height 19
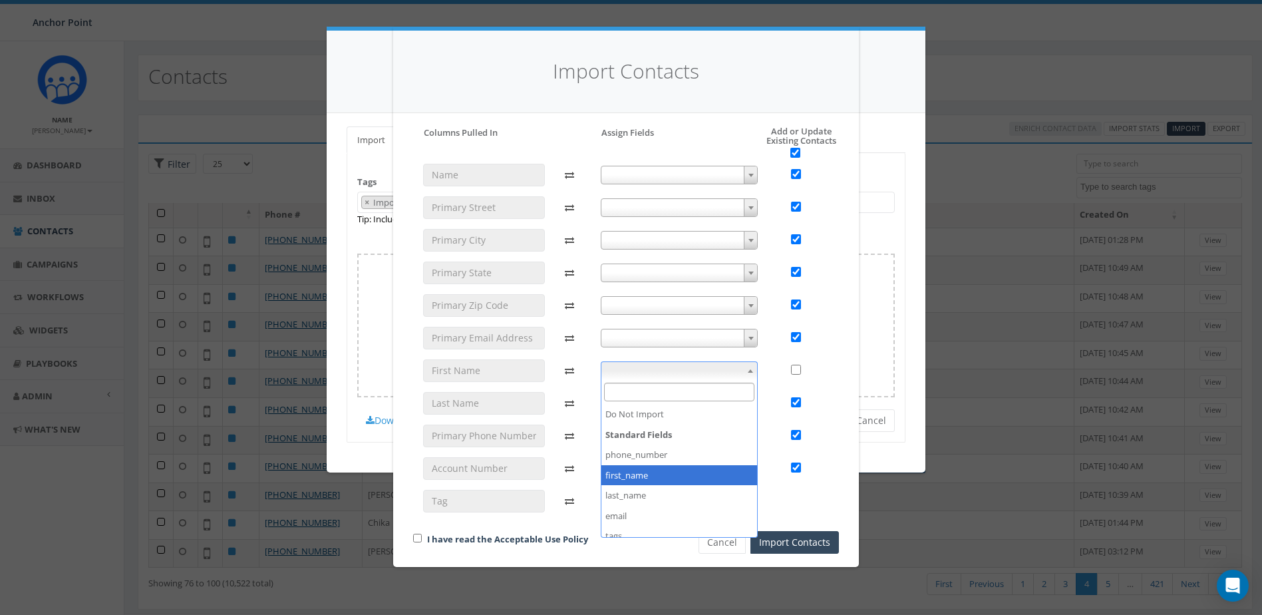
checkbox input "false"
select select "first_name"
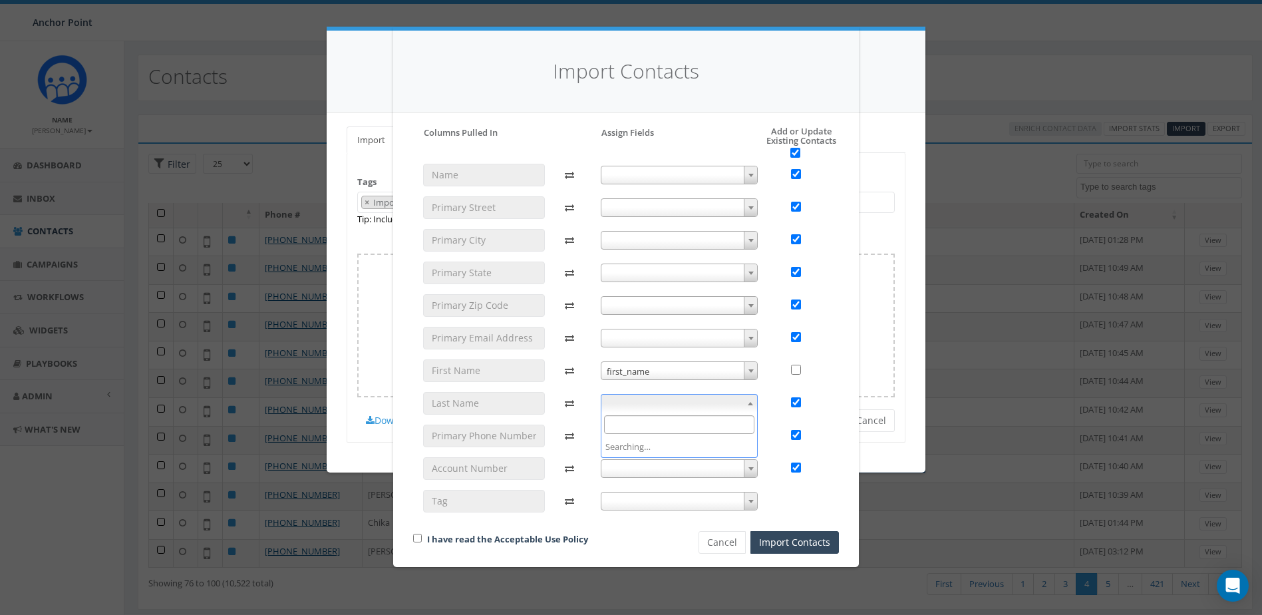
click at [748, 403] on b at bounding box center [750, 403] width 5 height 3
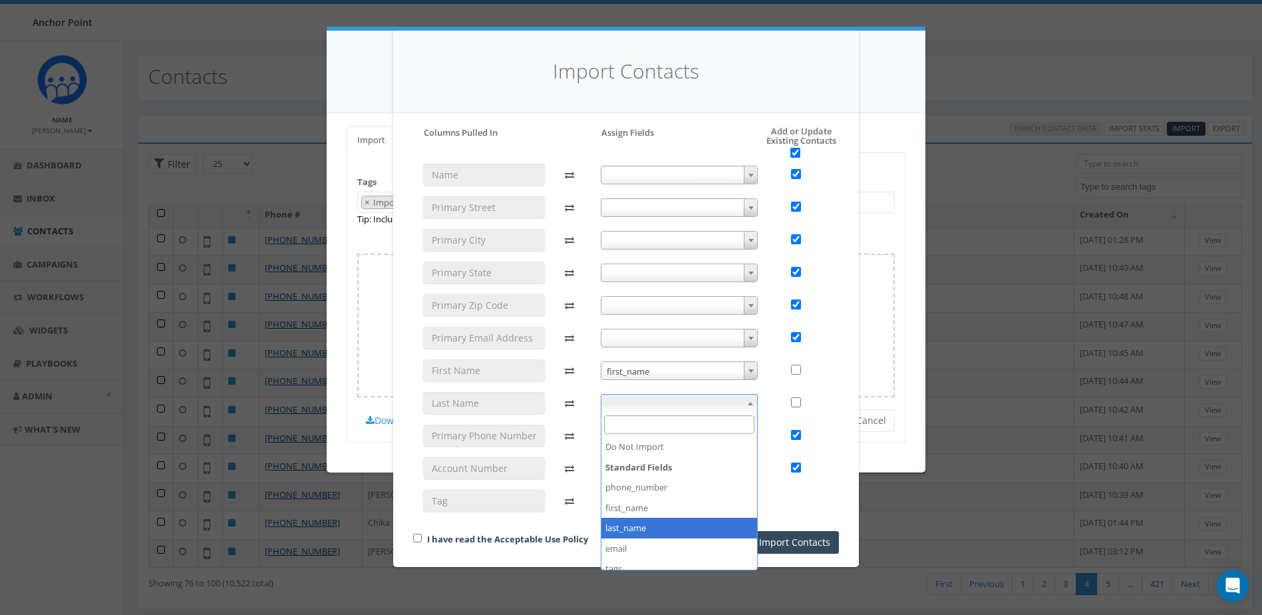
checkbox input "false"
select select "last_name"
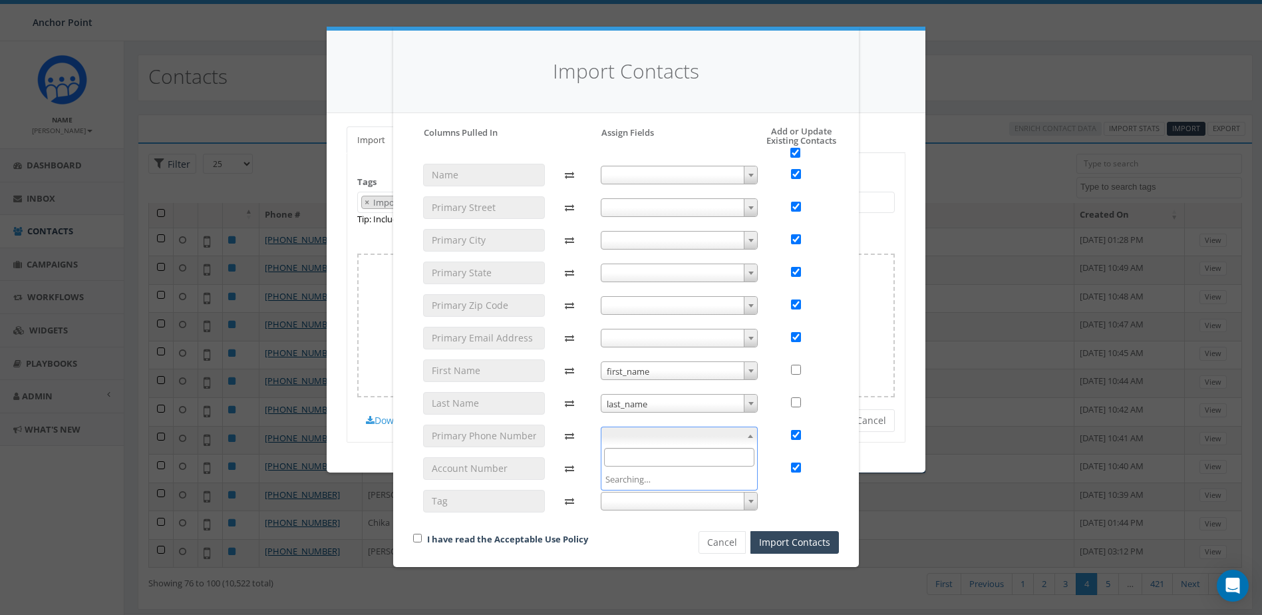
click at [749, 434] on b at bounding box center [750, 435] width 5 height 3
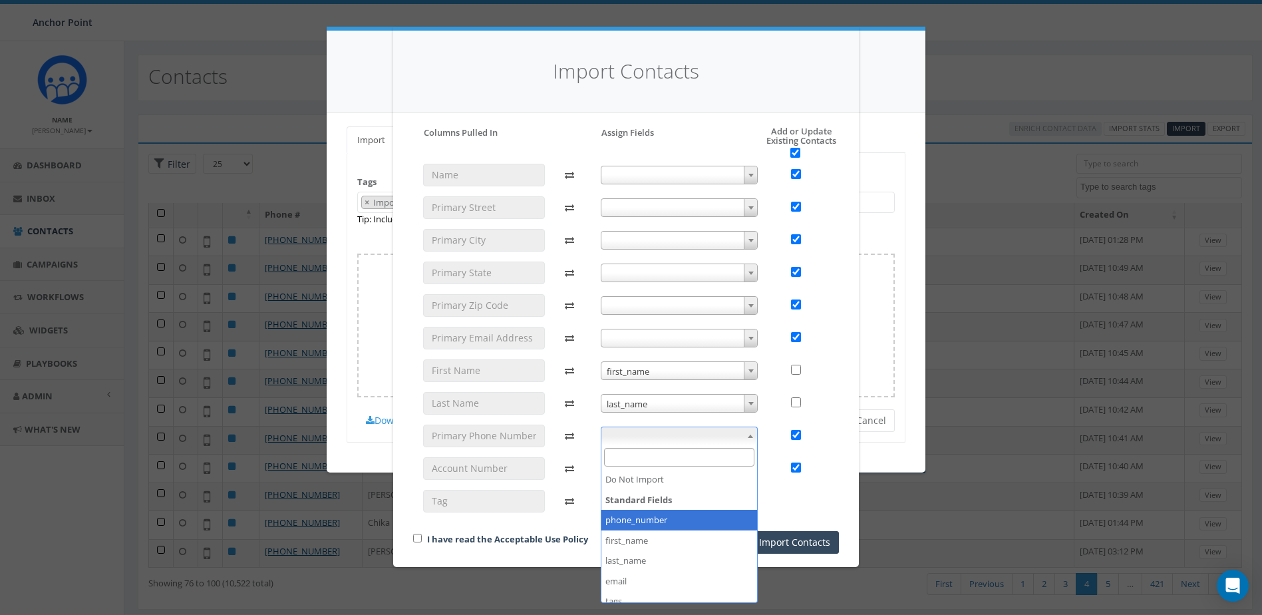
select select "phone_number"
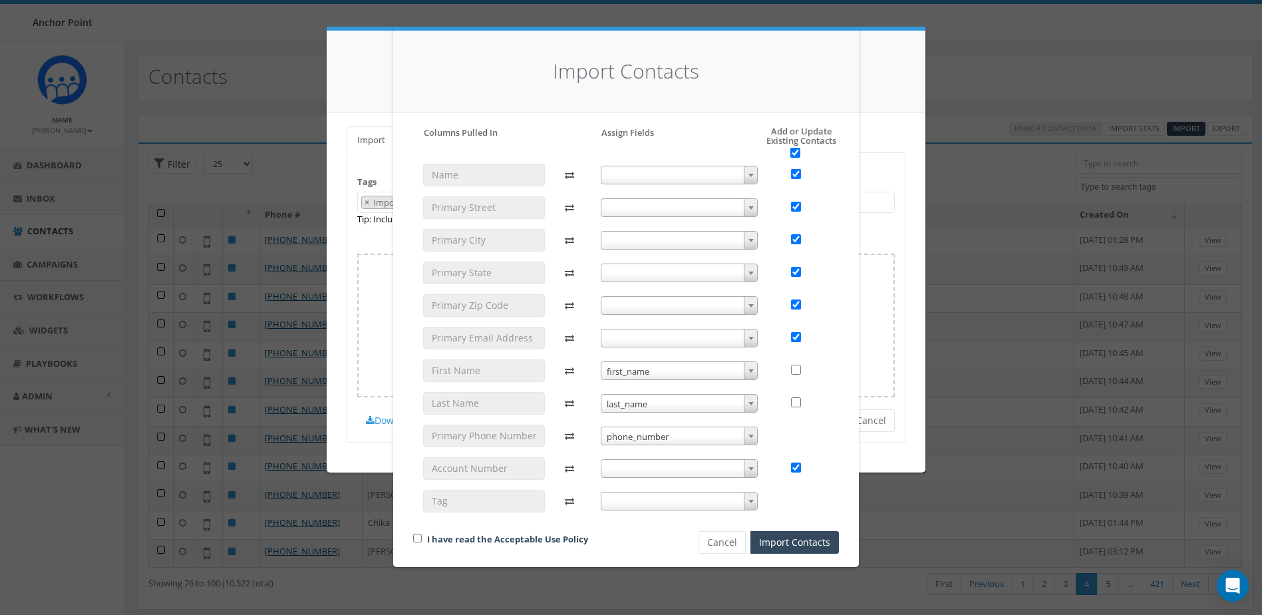
click at [748, 500] on b at bounding box center [750, 501] width 5 height 3
select select "tags"
click at [797, 367] on input "checkbox" at bounding box center [796, 370] width 10 height 10
checkbox input "true"
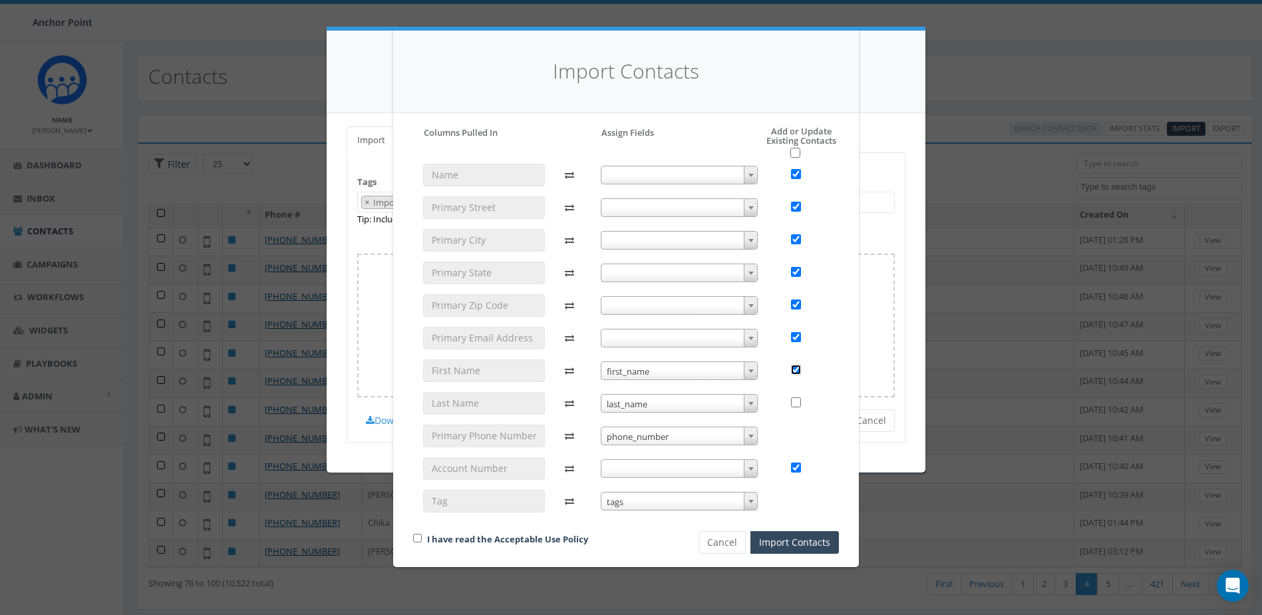
checkbox input "false"
click at [794, 404] on input "checkbox" at bounding box center [796, 402] width 10 height 10
checkbox input "true"
click at [416, 539] on input "checkbox" at bounding box center [417, 538] width 9 height 9
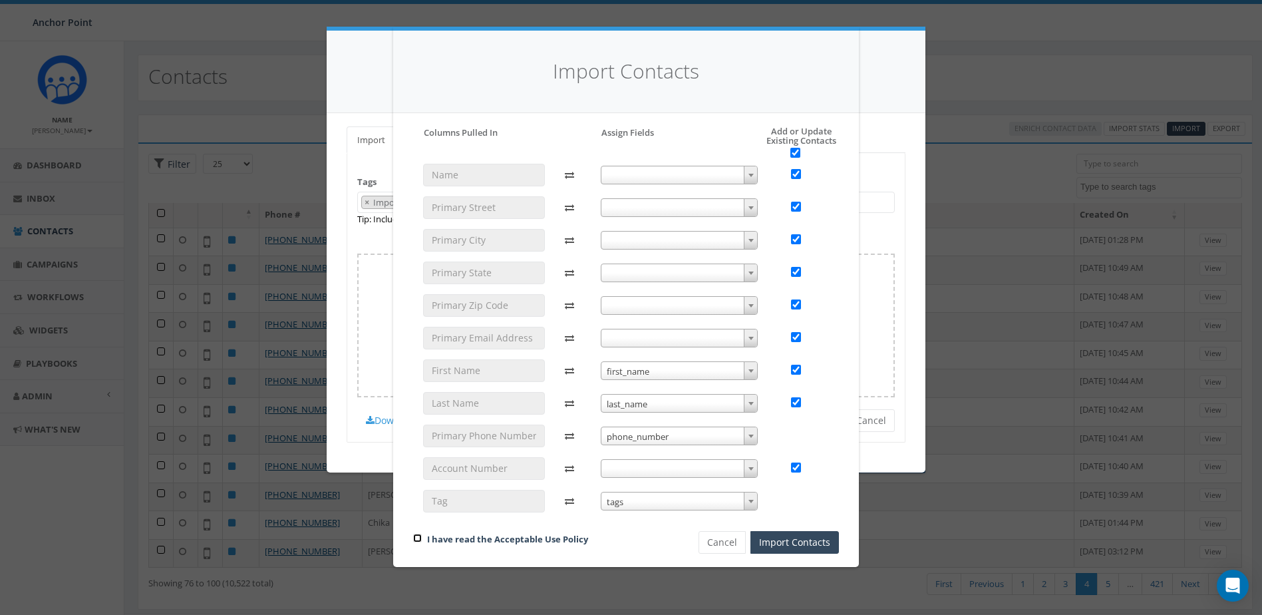
checkbox input "true"
click at [785, 538] on button "Import Contacts" at bounding box center [794, 542] width 88 height 23
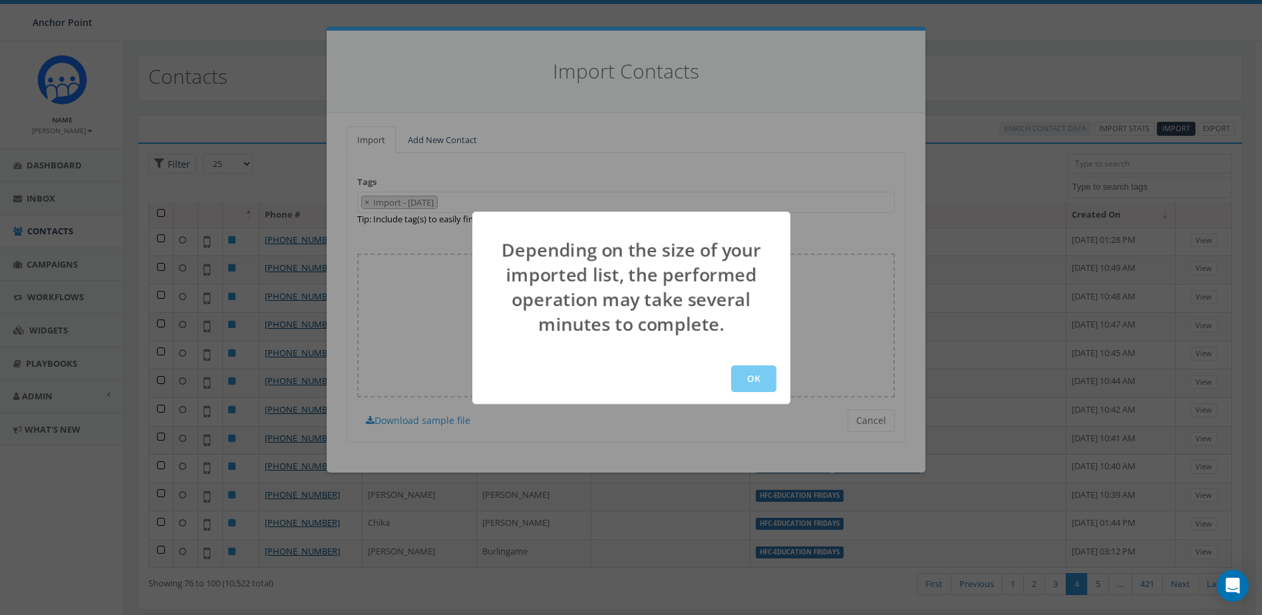
click at [752, 387] on button "OK" at bounding box center [753, 378] width 45 height 27
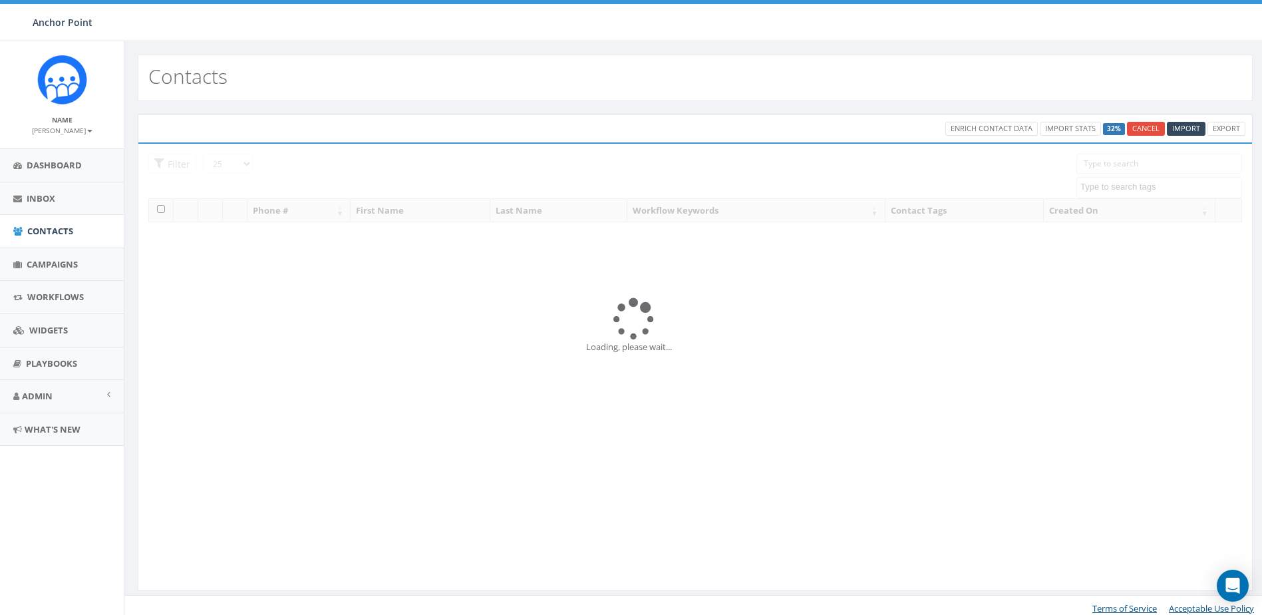
select select
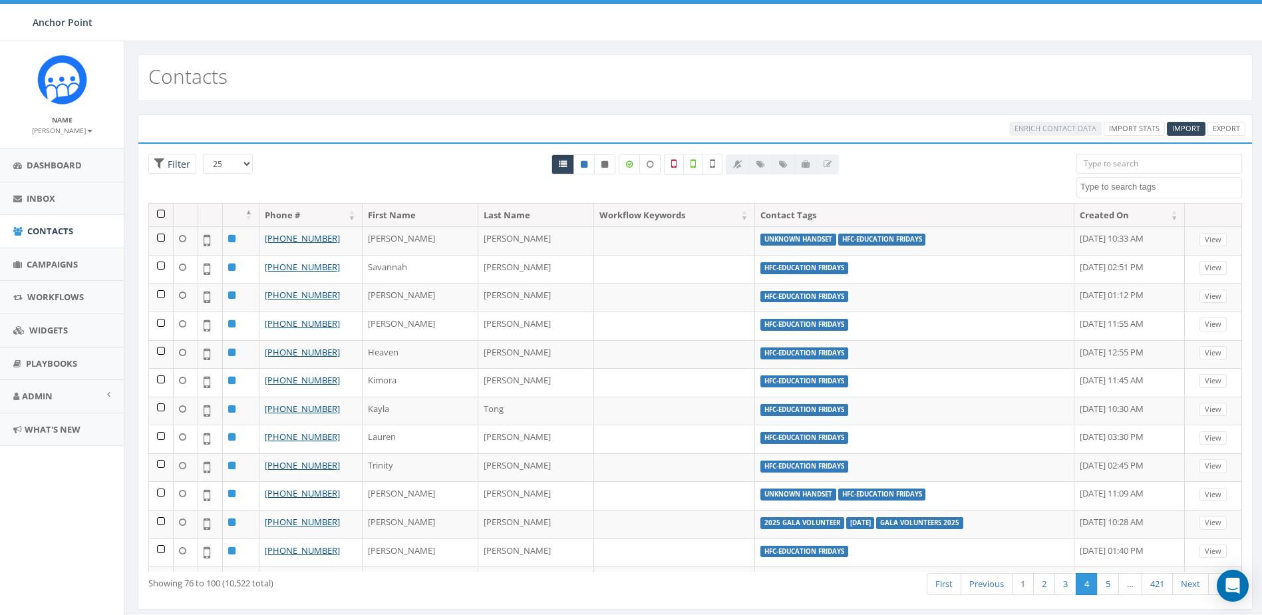
click at [1121, 191] on textarea "Search" at bounding box center [1160, 187] width 161 height 12
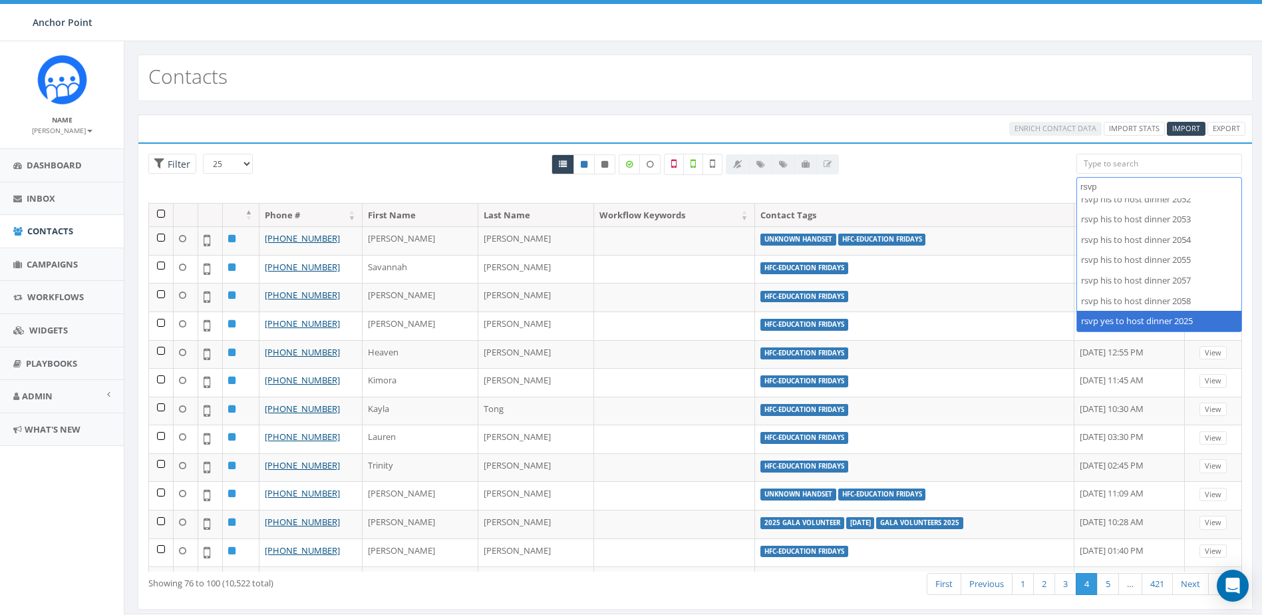
type textarea "rsvp"
select select "rsvp yes to host dinner 2025"
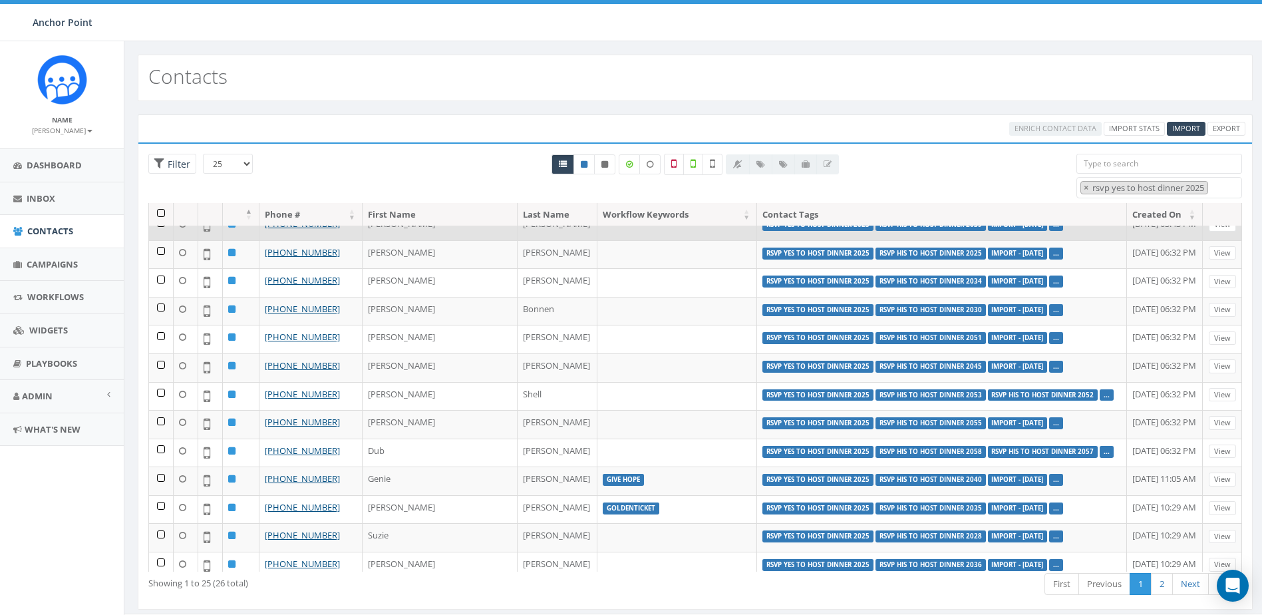
scroll to position [367, 0]
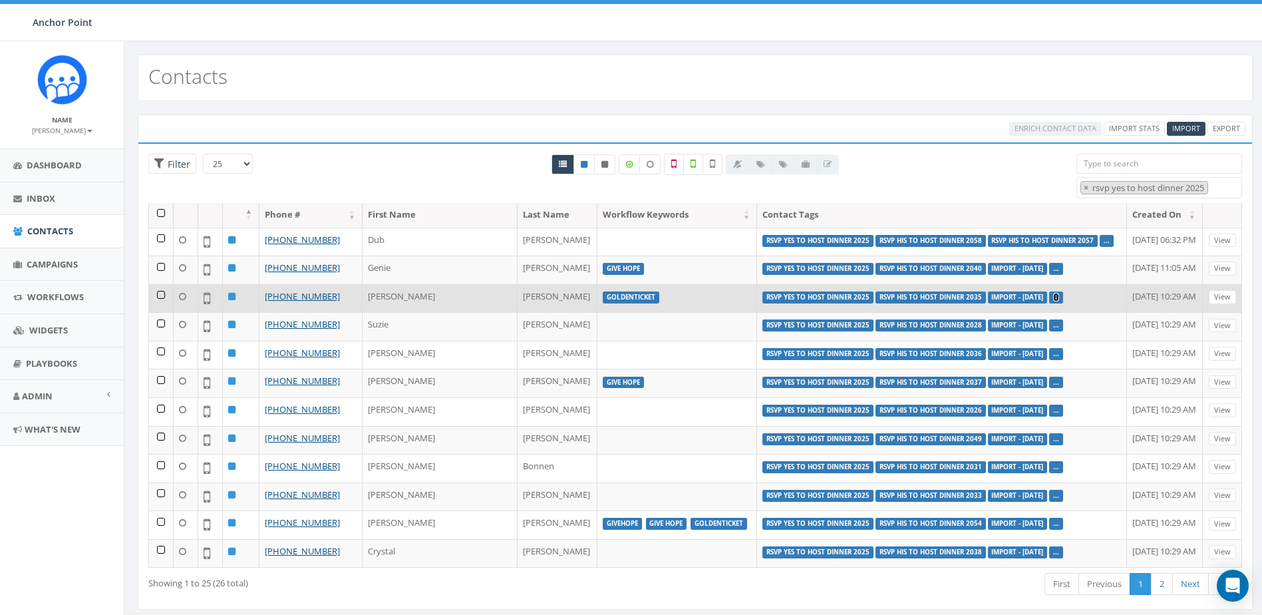
click at [1053, 297] on link "..." at bounding box center [1056, 297] width 6 height 9
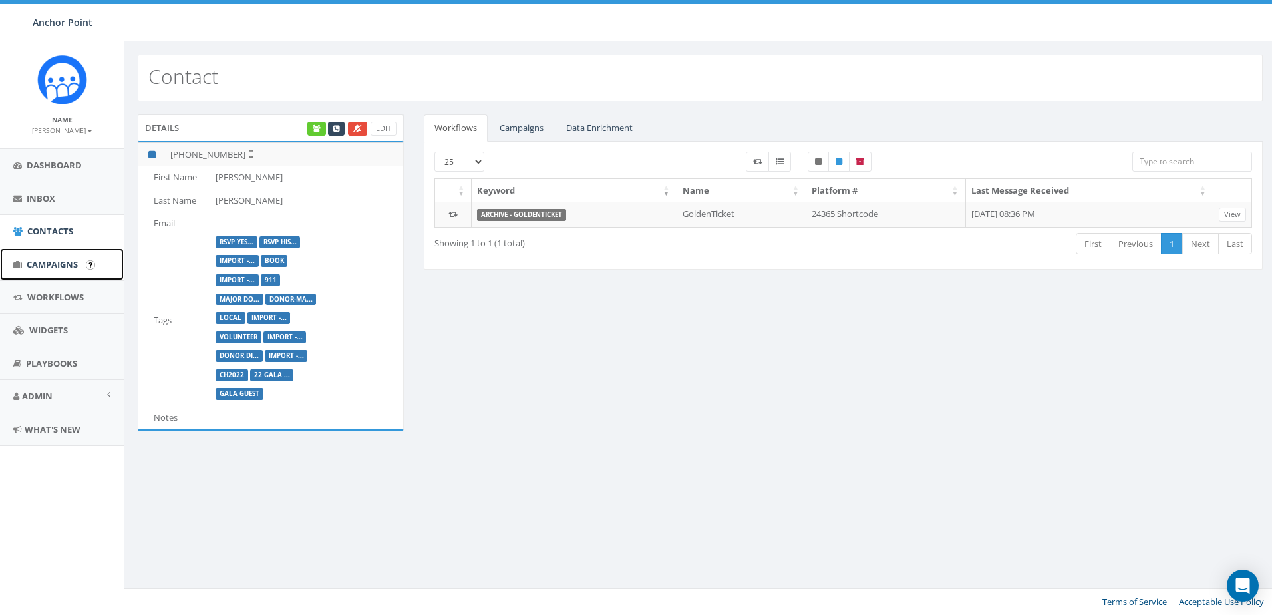
click at [43, 267] on span "Campaigns" at bounding box center [52, 264] width 51 height 12
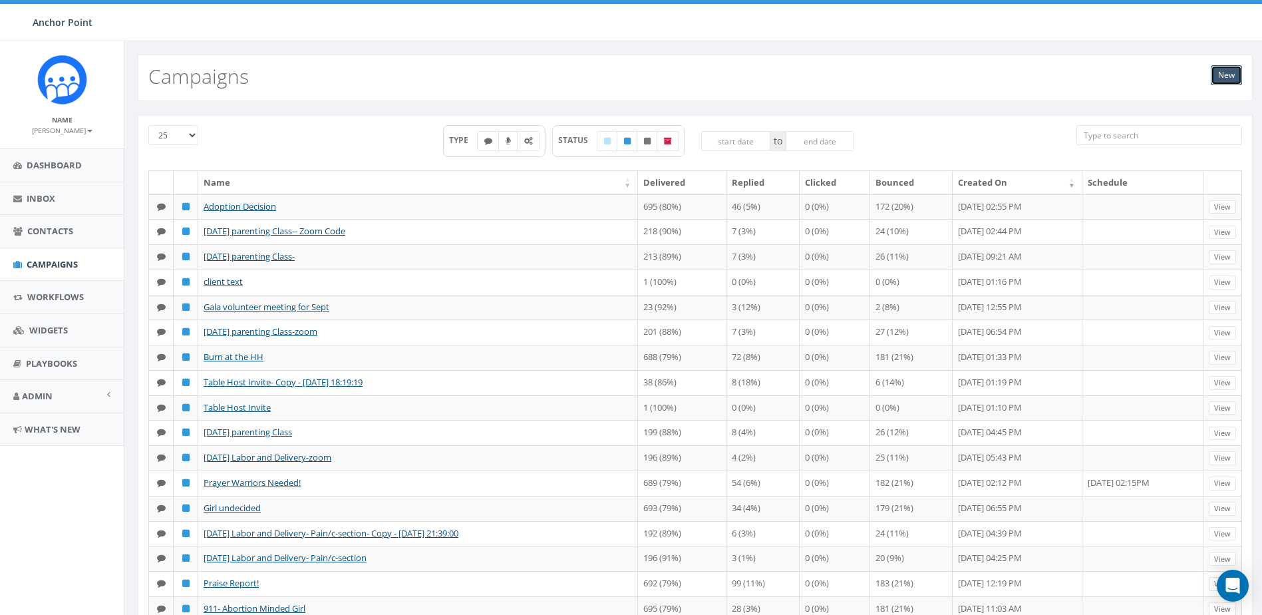
click at [1224, 75] on link "New" at bounding box center [1226, 75] width 31 height 20
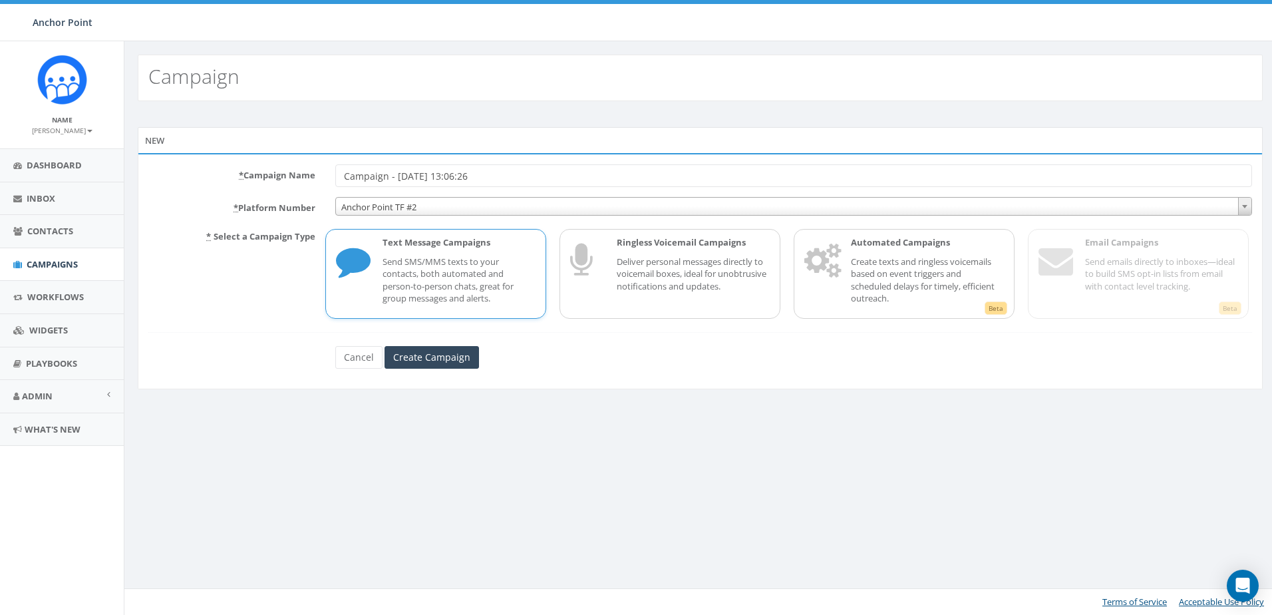
drag, startPoint x: 502, startPoint y: 178, endPoint x: 330, endPoint y: 176, distance: 172.3
click at [330, 176] on div "Campaign - 09/16/2025, 13:06:26" at bounding box center [793, 175] width 937 height 23
type input "R"
type input "Gala Table Host Dinner Reminder"
click at [458, 297] on p "Send SMS/MMS texts to your contacts, both automated and person-to-person chats,…" at bounding box center [459, 279] width 153 height 49
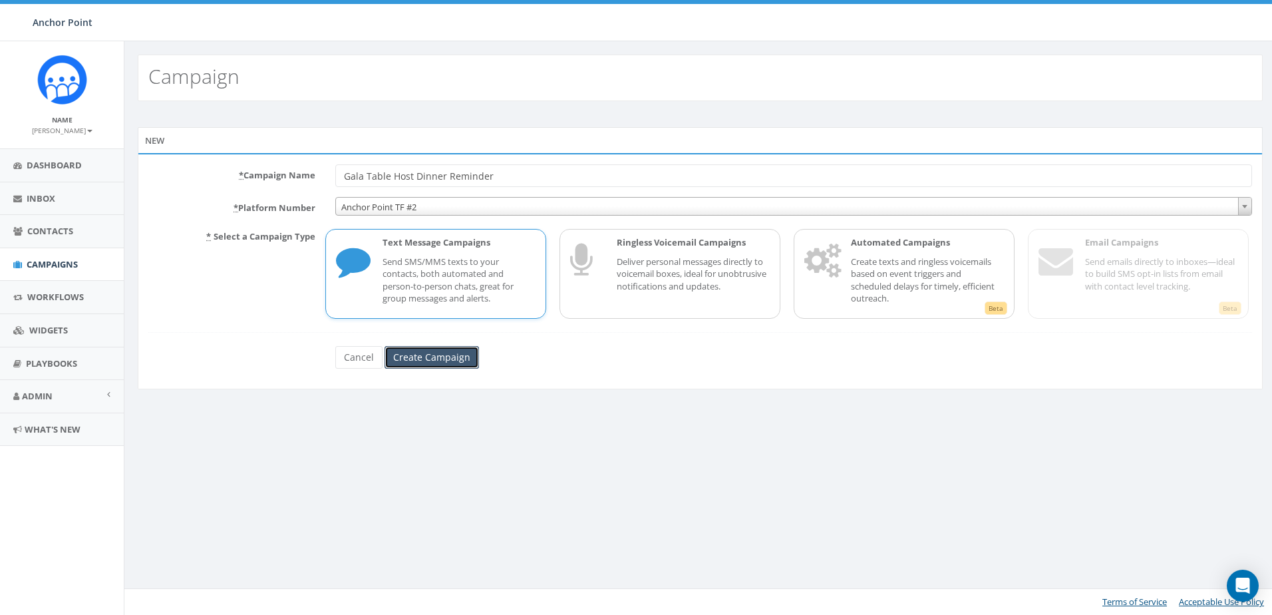
click at [420, 361] on input "Create Campaign" at bounding box center [432, 357] width 94 height 23
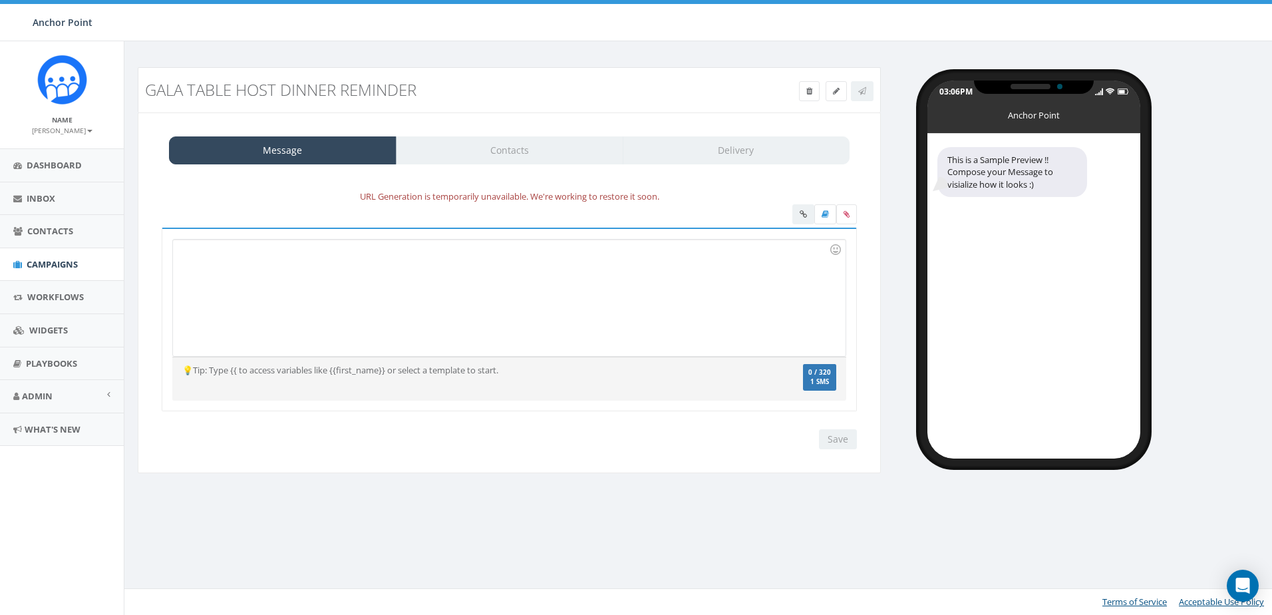
click at [391, 259] on div at bounding box center [509, 298] width 672 height 116
click at [253, 248] on div "Hi Gala Table HOsts! D" at bounding box center [509, 298] width 672 height 116
click at [291, 246] on div "Hi Gala Table Hosts! D" at bounding box center [509, 298] width 672 height 116
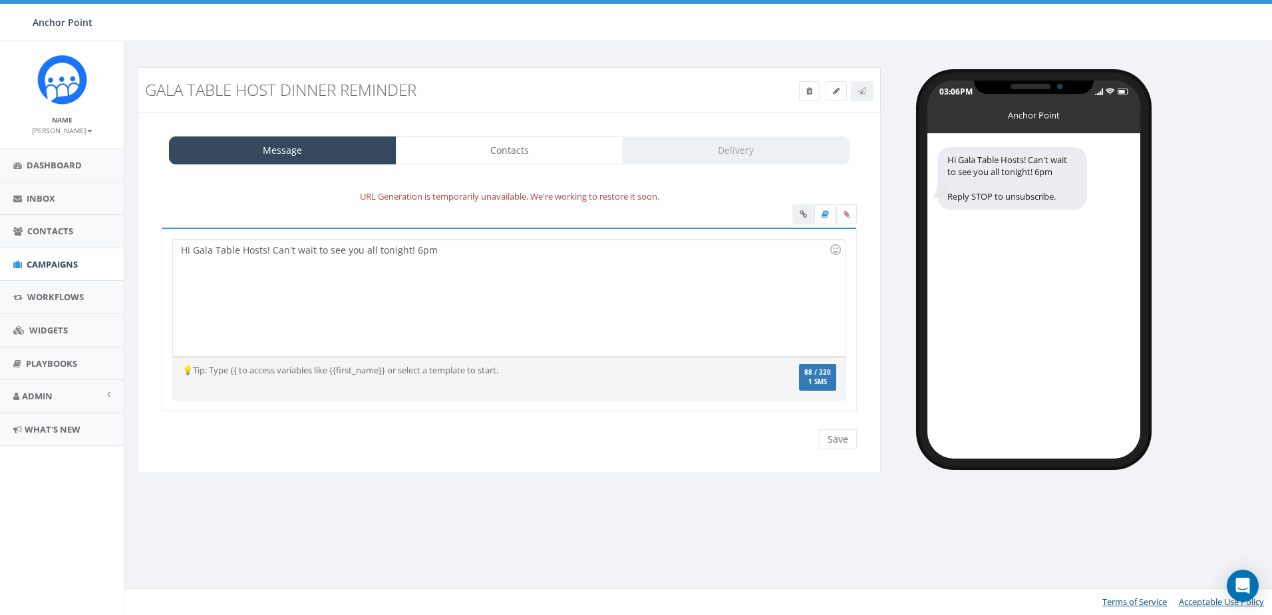
click at [1190, 280] on div "03:06PM Anchor Point Hi Gala Table Hosts! Can't wait to see you all tonight! 6p…" at bounding box center [1082, 262] width 382 height 391
click at [482, 256] on div "Hi Gala Table Hosts! Can't wait to see you all tonight! 6pm" at bounding box center [509, 298] width 672 height 116
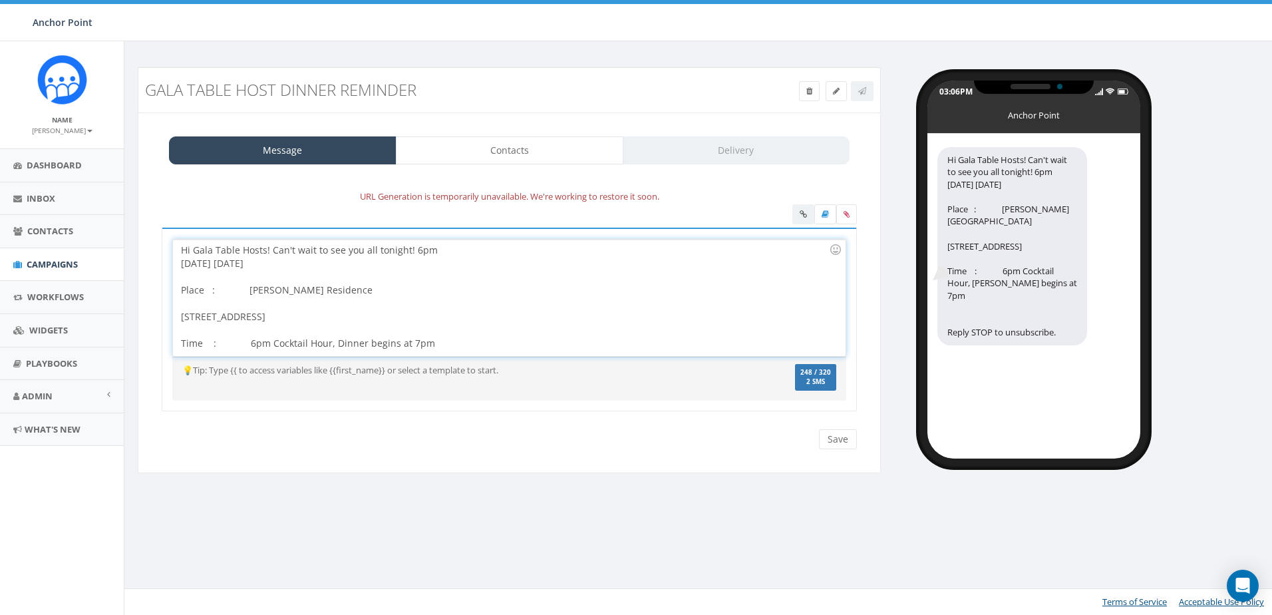
click at [446, 247] on div "Hi Gala Table Hosts! Can't wait to see you all tonight! 6pm September 16th Tues…" at bounding box center [509, 298] width 672 height 116
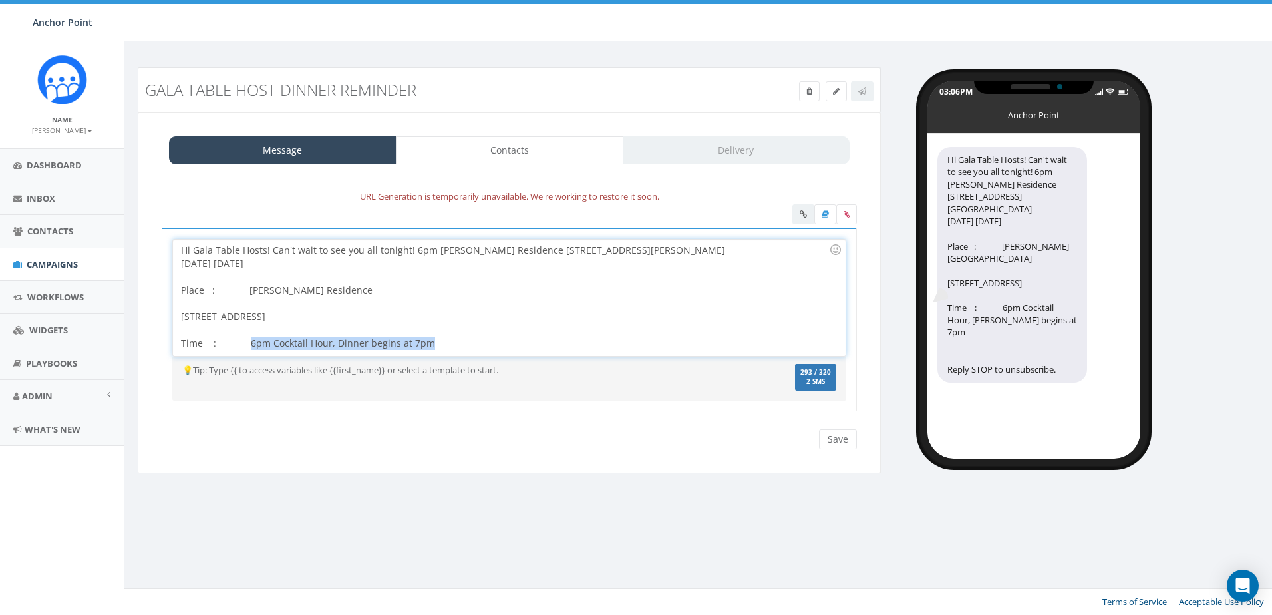
drag, startPoint x: 245, startPoint y: 345, endPoint x: 422, endPoint y: 345, distance: 176.3
click at [422, 345] on div "September 16th Tuesday Place : Schroeder Residence 536 Surf Oaks Dr., Seabrook …" at bounding box center [505, 303] width 648 height 93
copy div "6pm Cocktail Hour, Dinner begins at 7pm"
click at [653, 251] on div "Hi Gala Table Hosts! Can't wait to see you all tonight! 6pm Schroeder Residence…" at bounding box center [509, 298] width 672 height 116
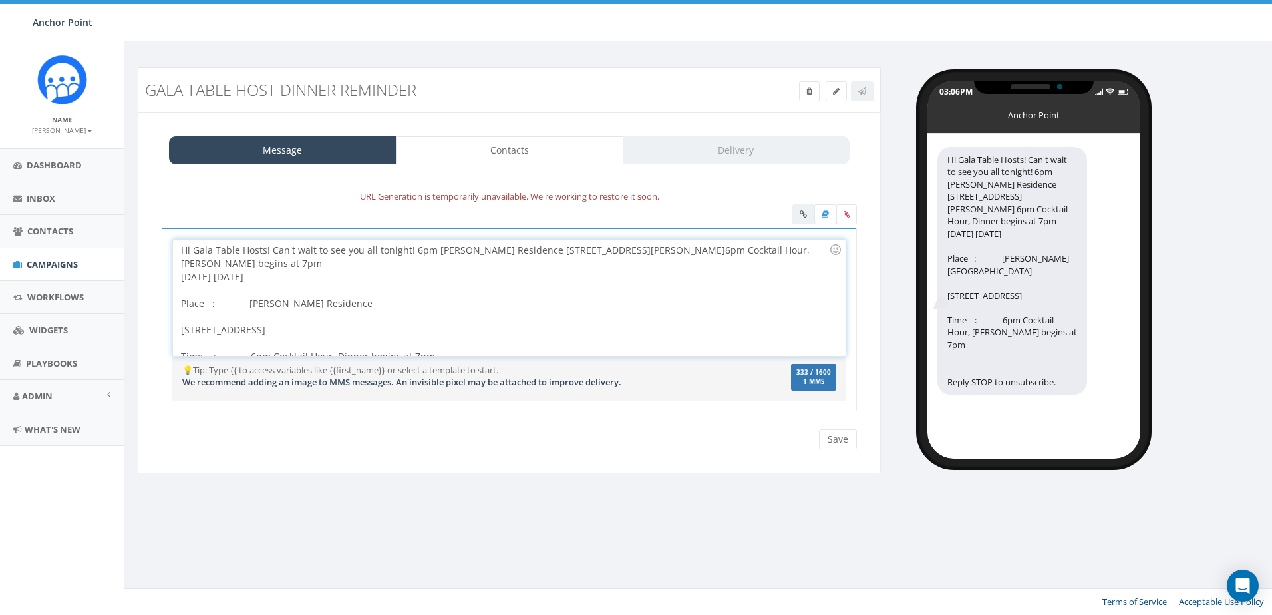
click at [434, 249] on div "Hi Gala Table Hosts! Can't wait to see you all tonight! 6pm Schroeder Residence…" at bounding box center [509, 298] width 672 height 116
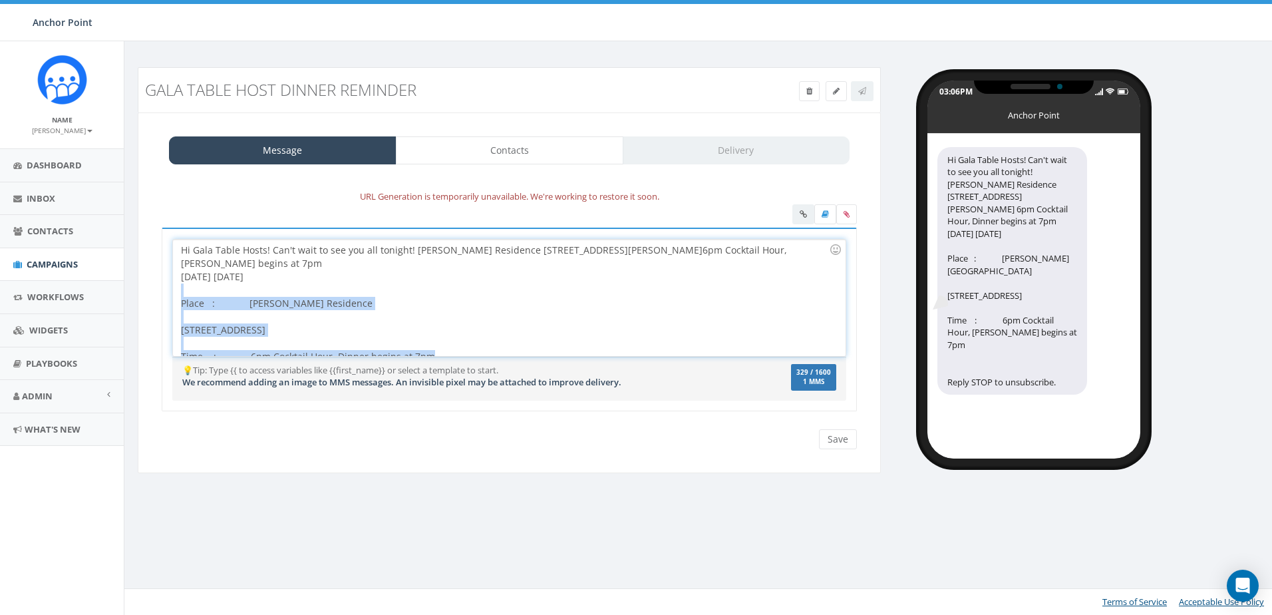
drag, startPoint x: 182, startPoint y: 277, endPoint x: 454, endPoint y: 343, distance: 279.5
click at [454, 343] on div "September 16th Tuesday Place : Schroeder Residence 536 Surf Oaks Dr., Seabrook …" at bounding box center [505, 316] width 648 height 93
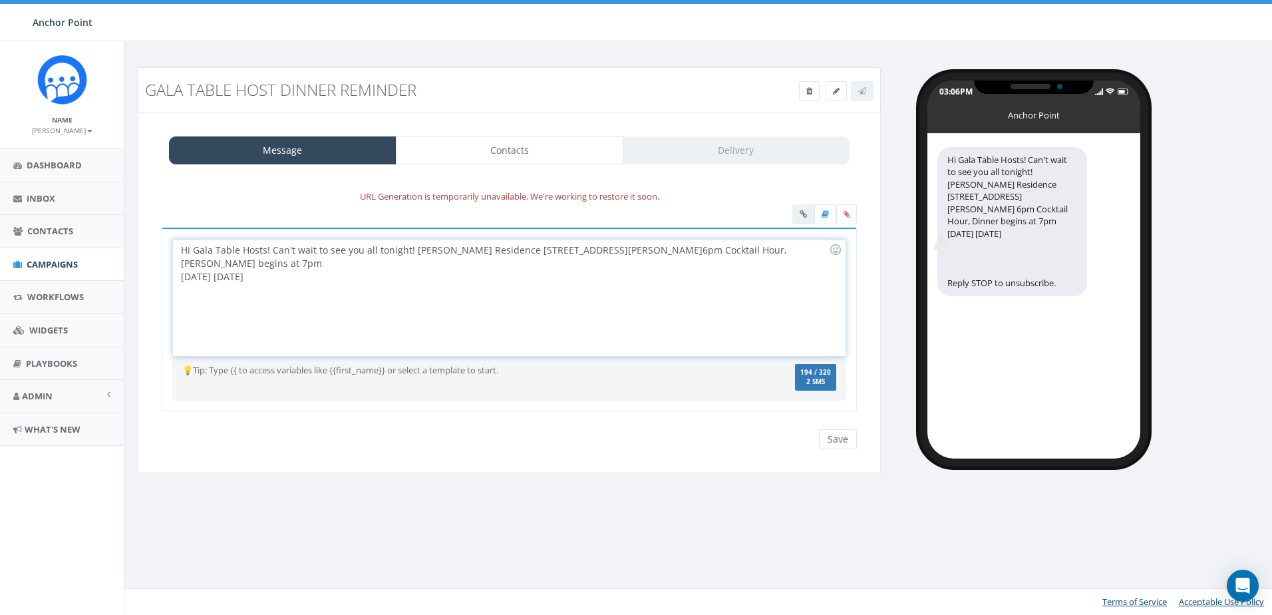
click at [354, 305] on div "Hi Gala Table Hosts! Can't wait to see you all tonight! Schroeder Residence 536…" at bounding box center [509, 298] width 672 height 116
drag, startPoint x: 317, startPoint y: 270, endPoint x: 176, endPoint y: 270, distance: 141.7
click at [176, 270] on div "Hi Gala Table Hosts! Can't wait to see you all tonight! Schroeder Residence 536…" at bounding box center [509, 298] width 672 height 116
click at [382, 293] on div "Hi Gala Table Hosts! Can't wait to see you all tonight! Schroeder Residence 536…" at bounding box center [509, 298] width 672 height 116
drag, startPoint x: 359, startPoint y: 248, endPoint x: 346, endPoint y: 249, distance: 12.7
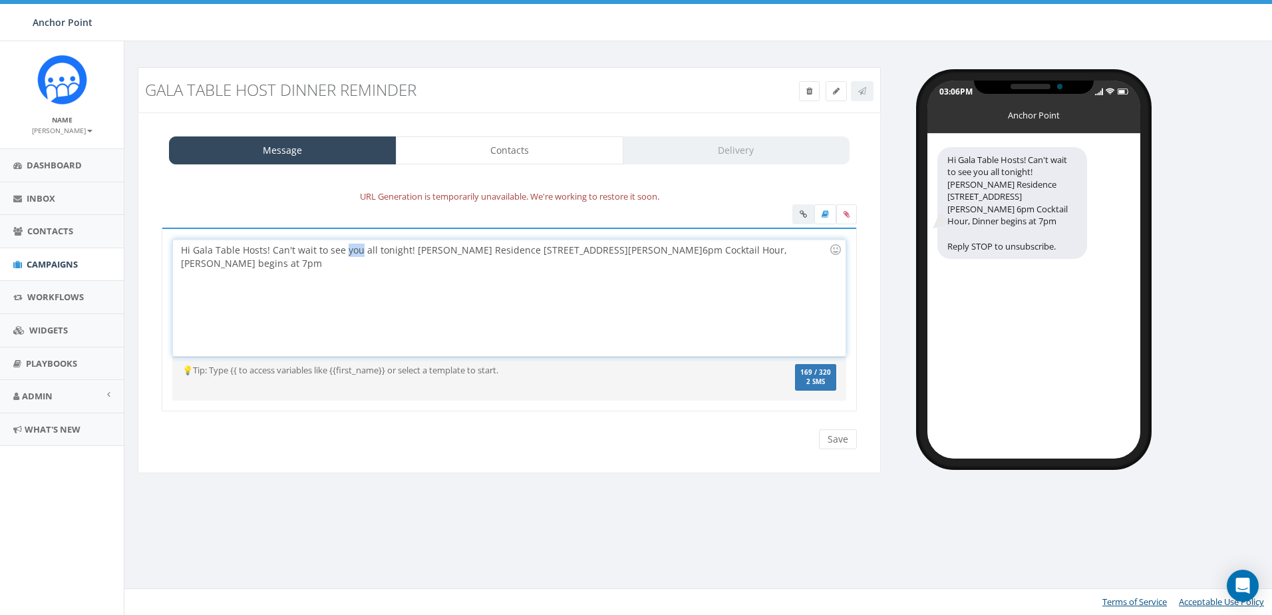
click at [346, 249] on div "Hi Gala Table Hosts! Can't wait to see you all tonight! Schroeder Residence 536…" at bounding box center [509, 298] width 672 height 116
click at [349, 291] on div "Hi Gala Table Hosts! Can't wait to see U all tonight! Schroeder Residence 536 S…" at bounding box center [509, 298] width 672 height 116
click at [693, 247] on div "Hi Gala Table Hosts! Can't wait to see U all tonight! Schroeder Residence 536 S…" at bounding box center [509, 298] width 672 height 116
click at [691, 287] on div "Hi Gala Table Hosts! Can't wait to see U all tonight! Schroeder Residence 536 S…" at bounding box center [509, 298] width 672 height 116
click at [742, 247] on div "Hi Gala Table Hosts! Can't wait to see U all tonight! Schroeder Residence 536 S…" at bounding box center [509, 298] width 672 height 116
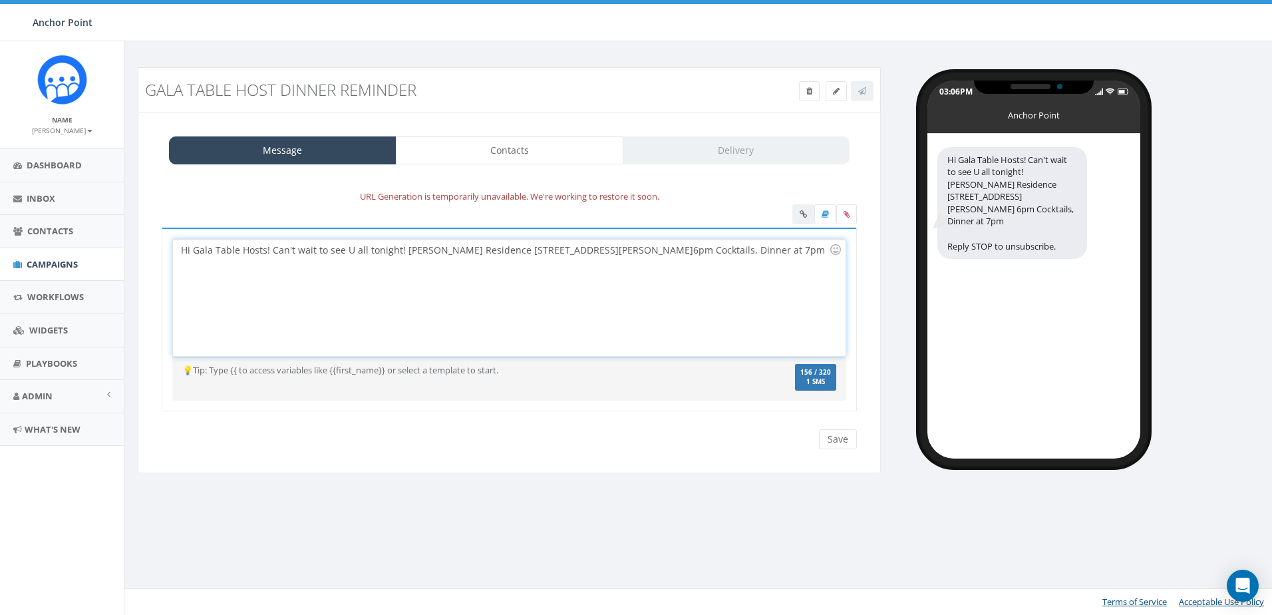
click at [722, 247] on div "Hi Gala Table Hosts! Can't wait to see U all tonight! Schroeder Residence 536 S…" at bounding box center [509, 298] width 672 height 116
click at [663, 317] on div "Hi Gala Table Hosts! Can't wait to see U all tonight! Schroeder Residence 536 S…" at bounding box center [509, 298] width 672 height 116
click at [827, 436] on input "Save" at bounding box center [838, 439] width 38 height 20
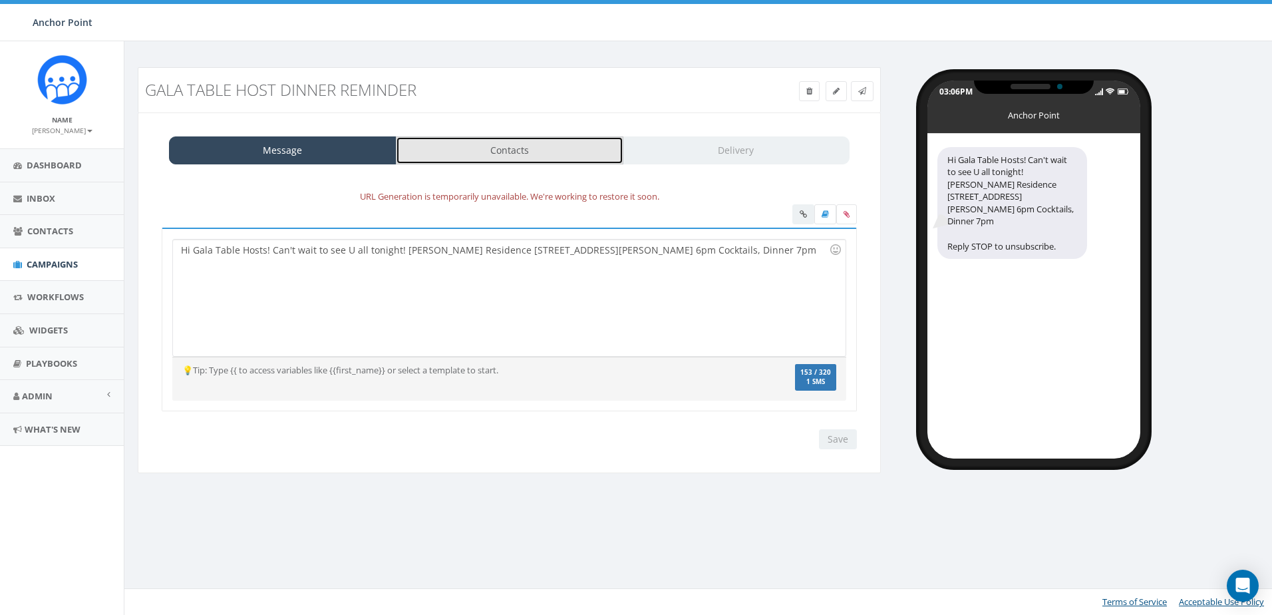
click at [461, 154] on link "Contacts" at bounding box center [510, 150] width 228 height 28
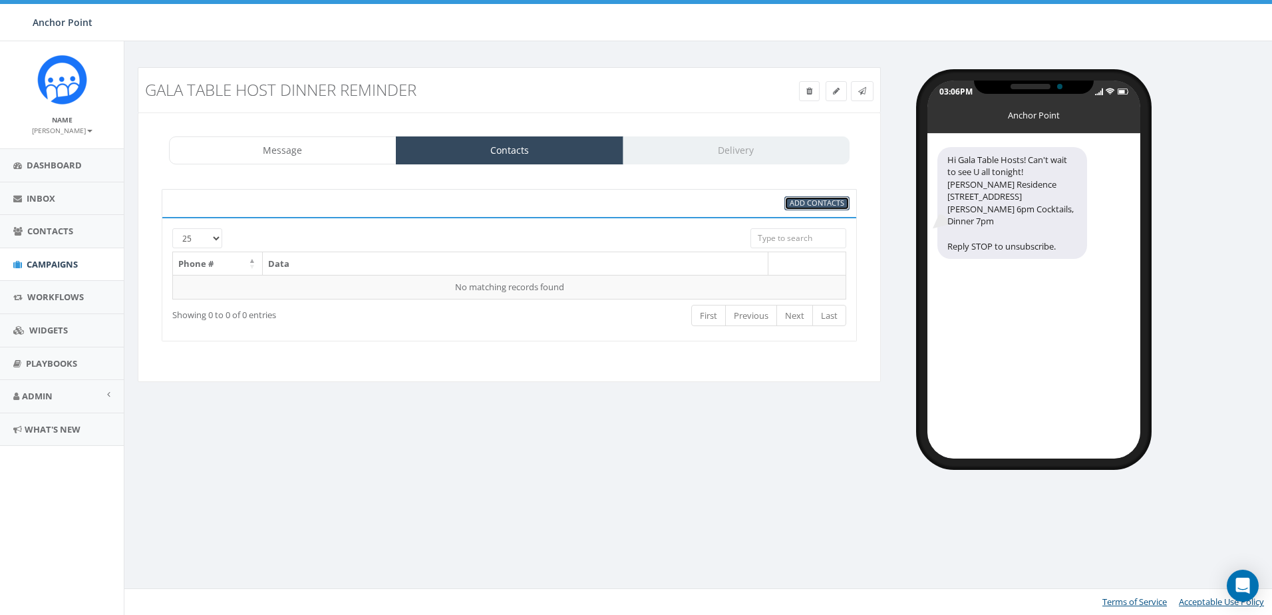
click at [828, 203] on span "Add Contacts" at bounding box center [817, 203] width 55 height 10
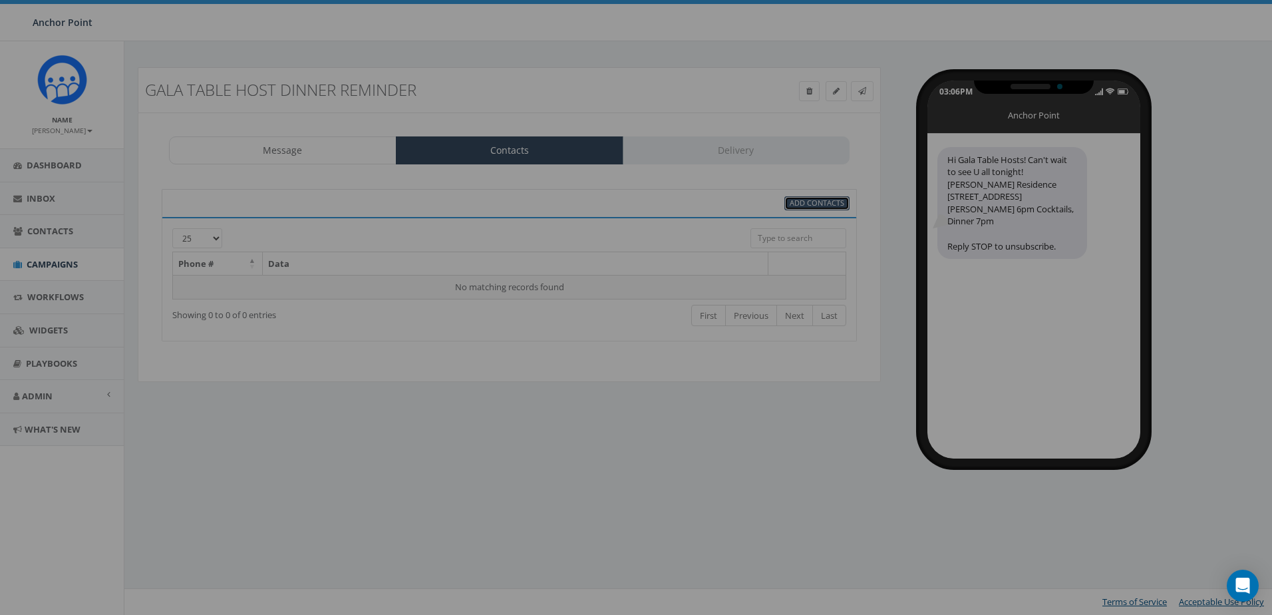
select select
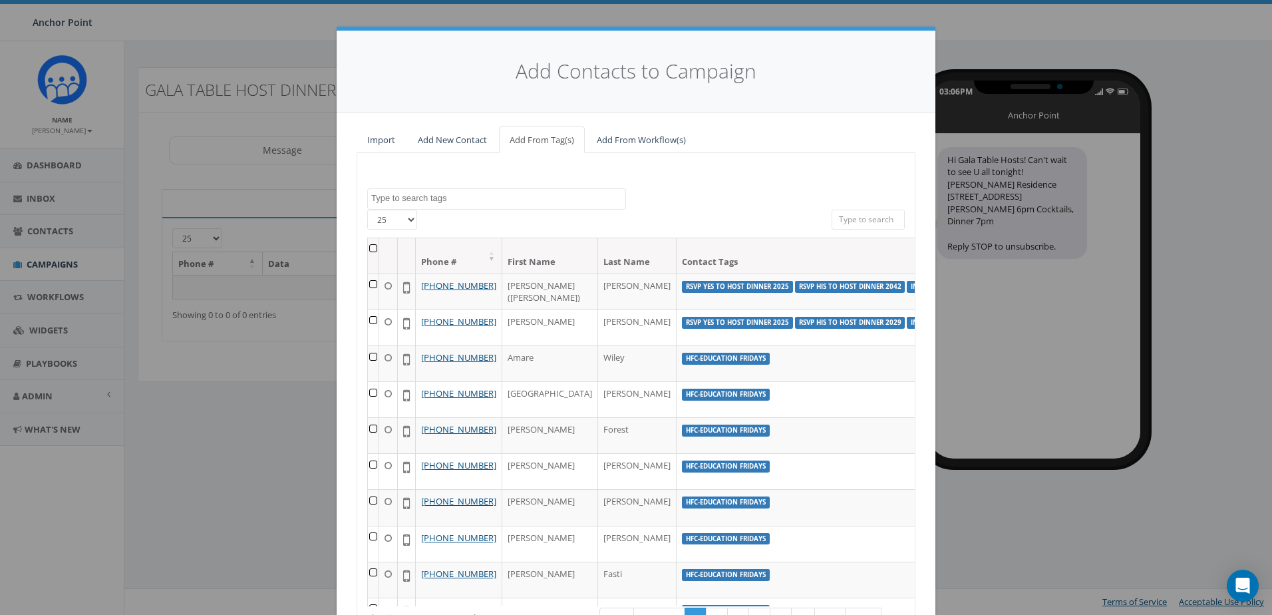
click at [436, 194] on textarea "Search" at bounding box center [498, 198] width 254 height 12
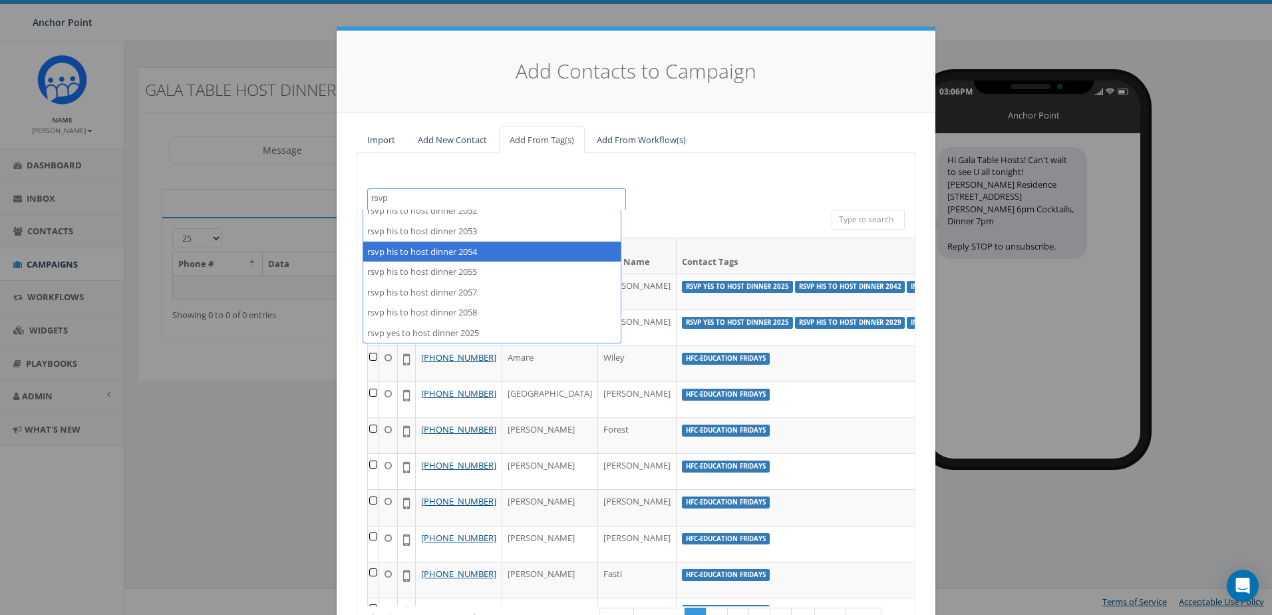
scroll to position [477, 0]
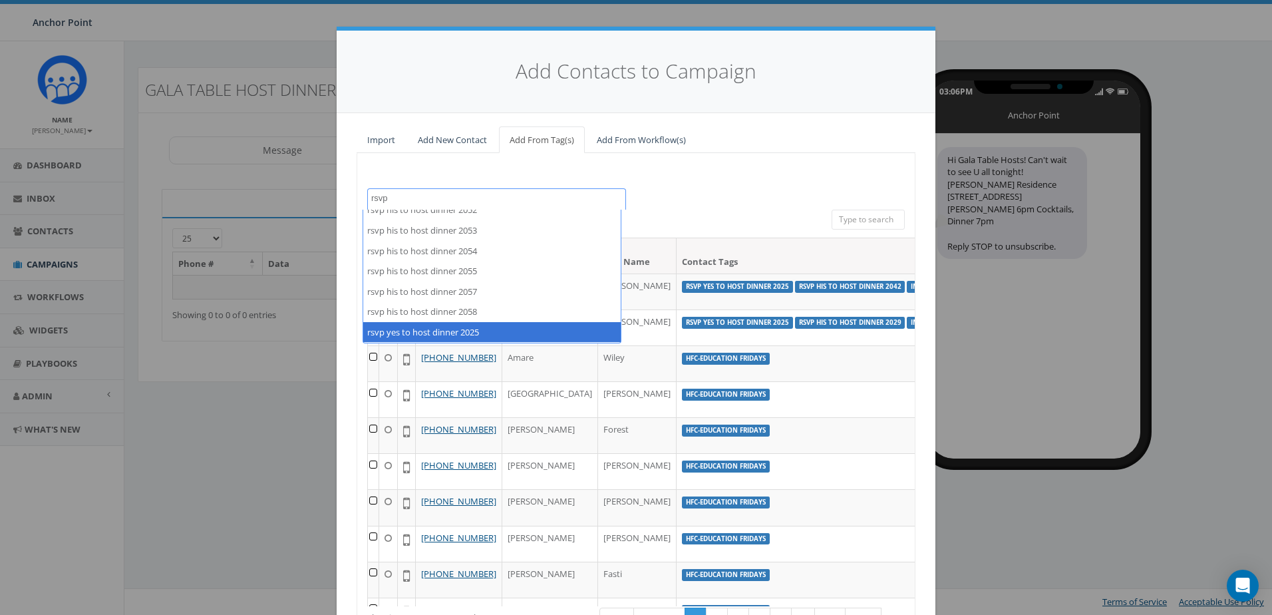
type textarea "rsvp"
select select "rsvp yes to host dinner 2025"
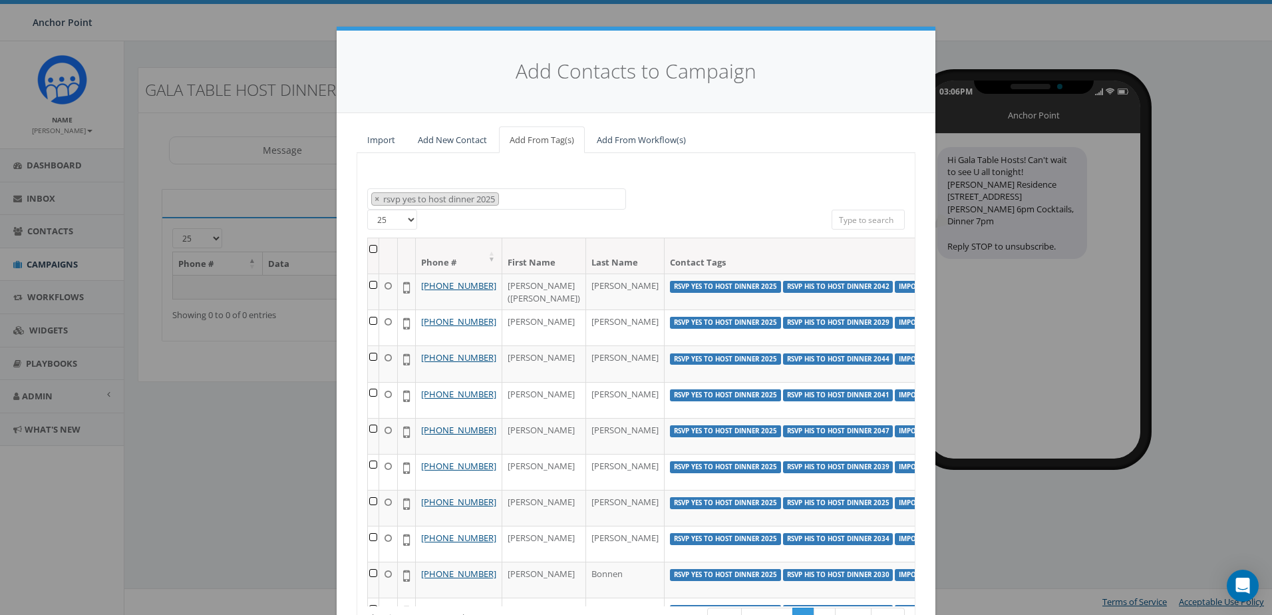
click at [369, 249] on th at bounding box center [373, 255] width 11 height 35
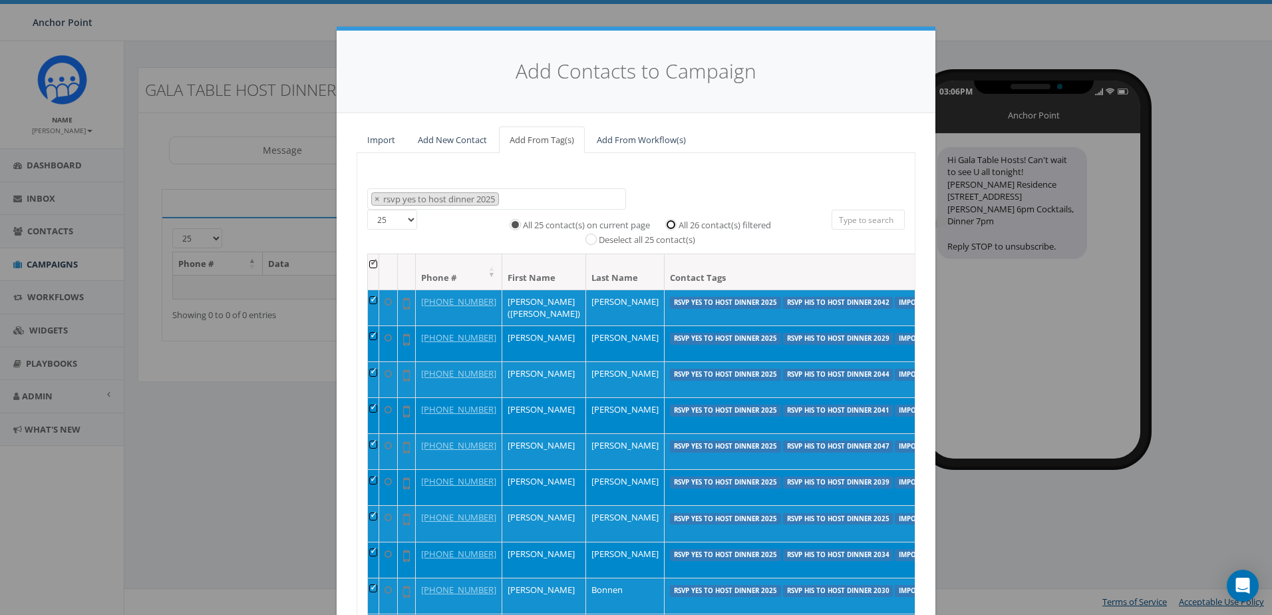
click at [670, 224] on input "All 26 contact(s) filtered" at bounding box center [674, 223] width 9 height 9
radio input "true"
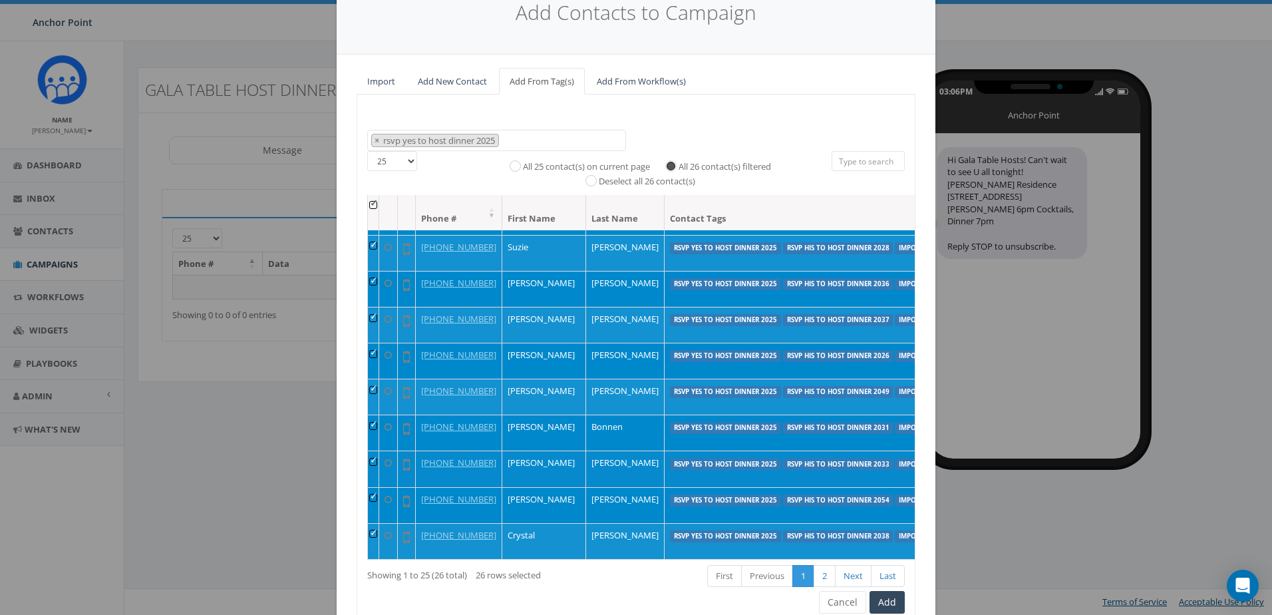
scroll to position [118, 0]
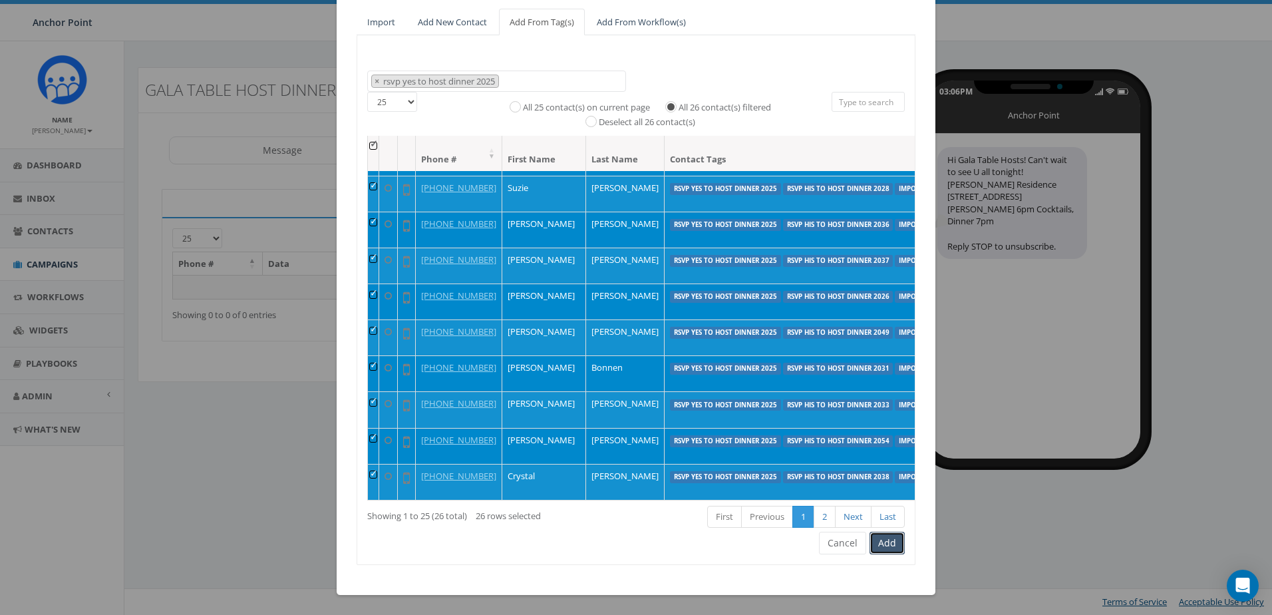
click at [884, 548] on button "Add" at bounding box center [887, 543] width 35 height 23
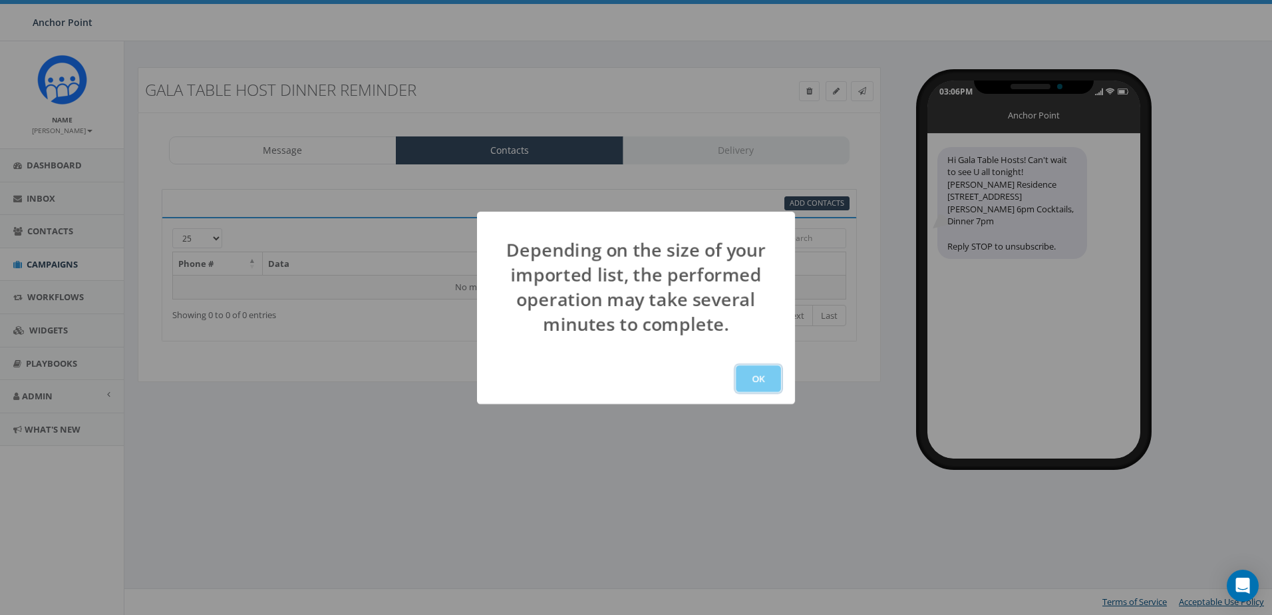
click at [758, 377] on button "OK" at bounding box center [758, 378] width 45 height 27
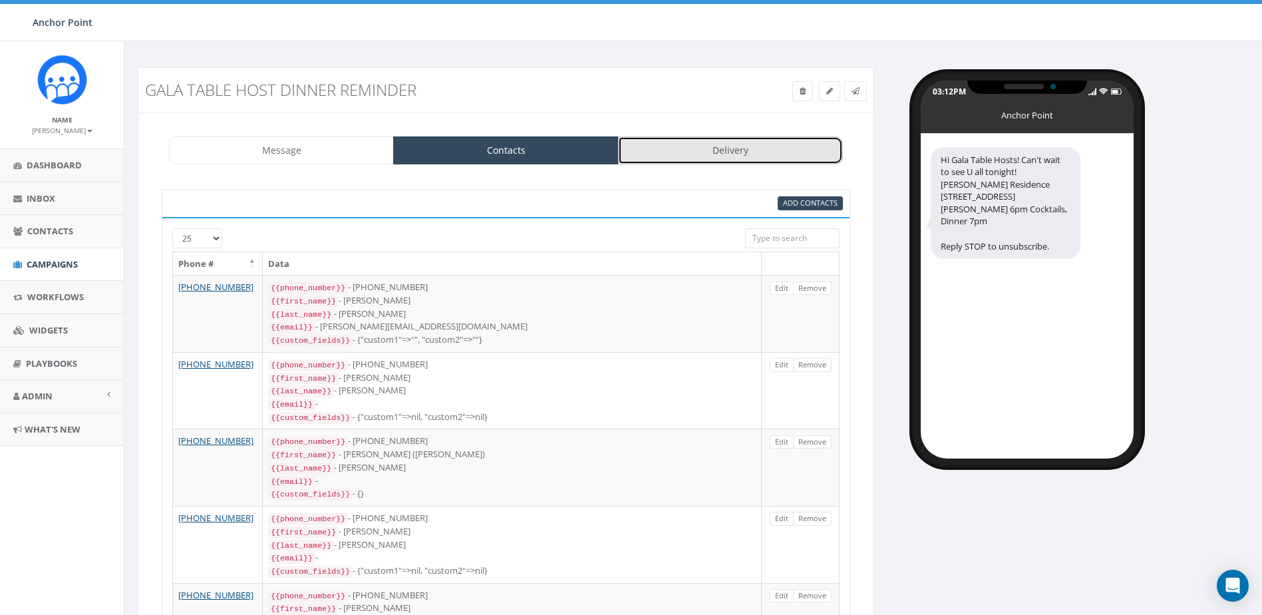
click at [778, 160] on link "Delivery" at bounding box center [730, 150] width 225 height 28
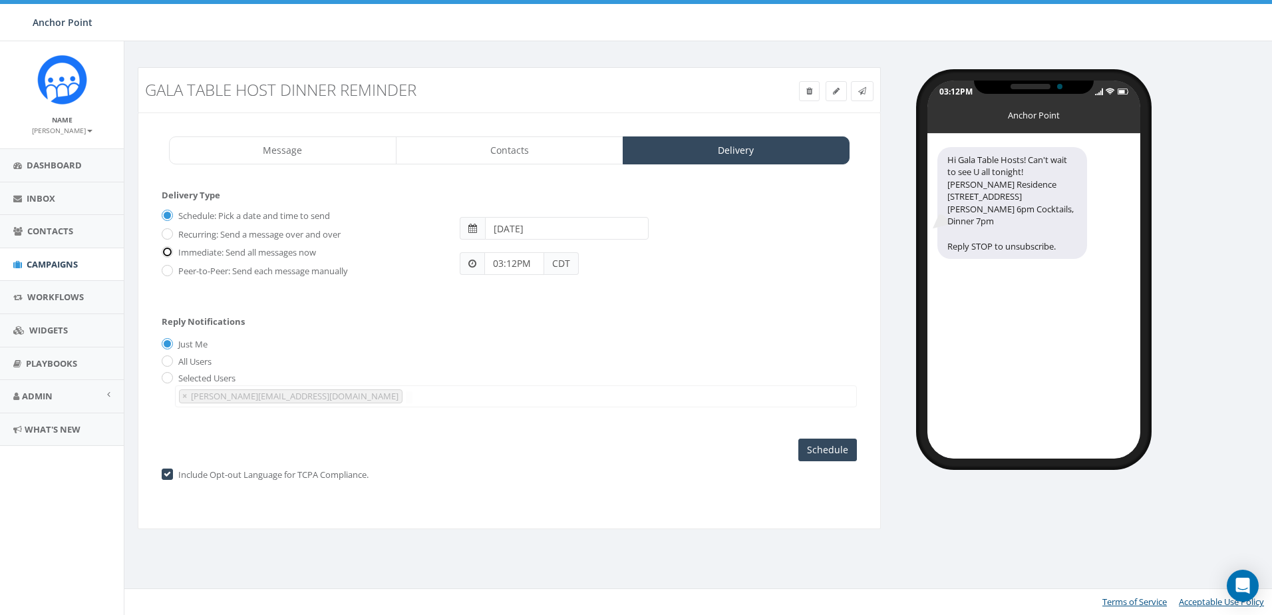
click at [166, 252] on input "Immediate: Send all messages now" at bounding box center [166, 253] width 9 height 9
radio input "true"
click at [832, 452] on input "Send Now" at bounding box center [825, 449] width 63 height 23
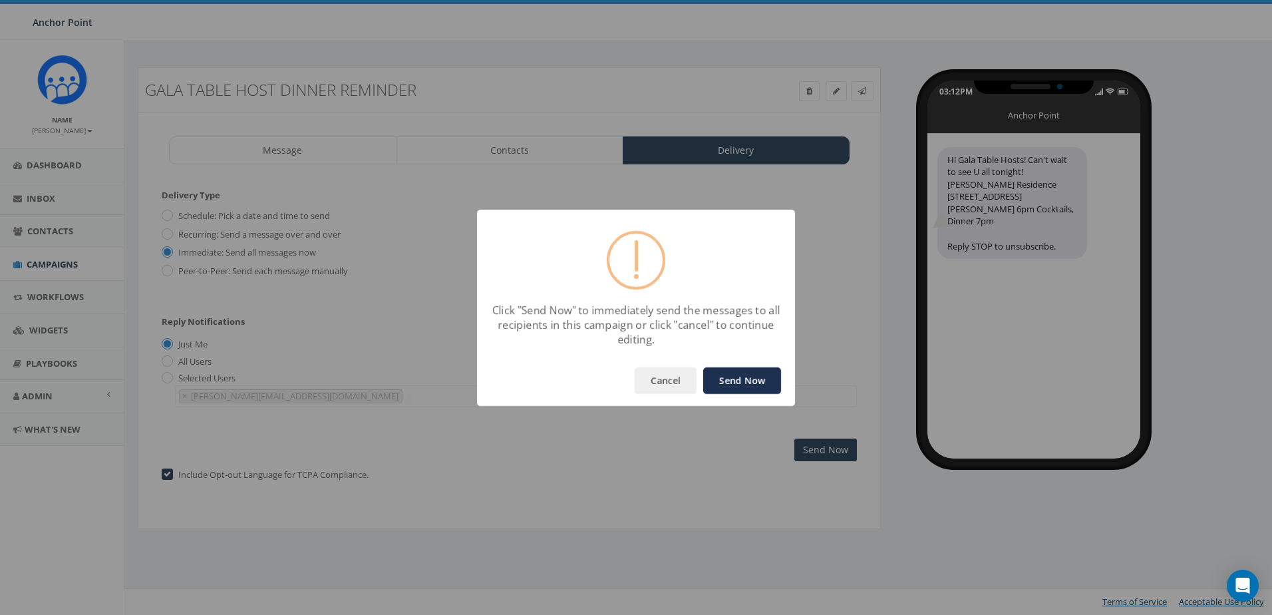
click at [761, 381] on button "Send Now" at bounding box center [742, 380] width 78 height 27
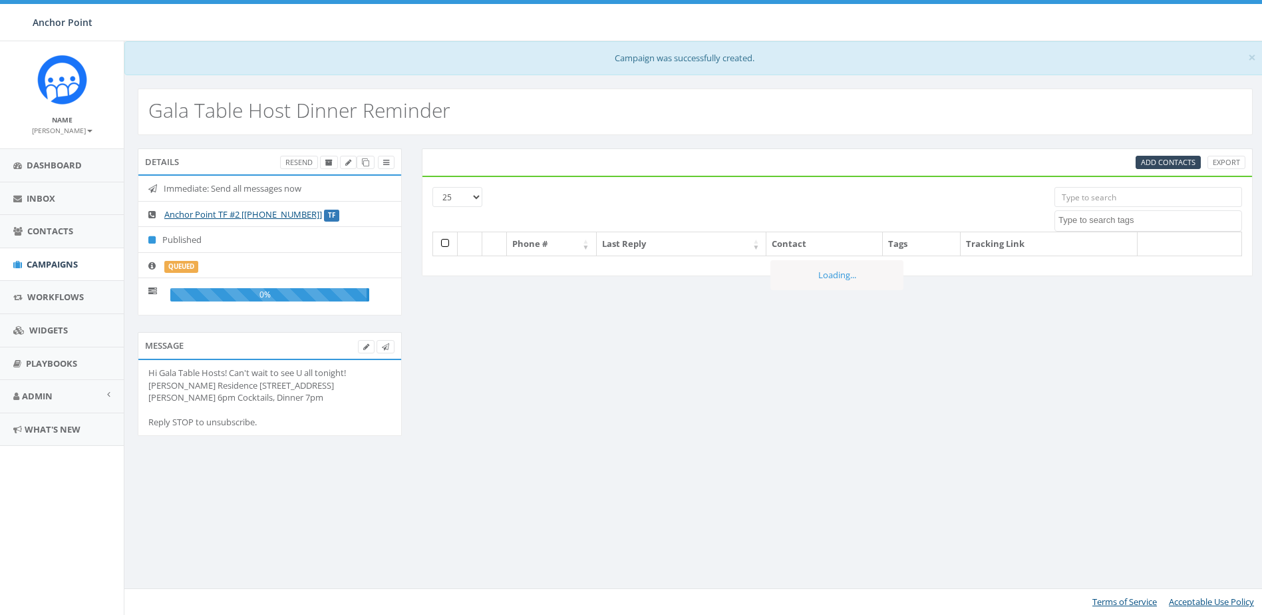
select select
